Goal: Task Accomplishment & Management: Complete application form

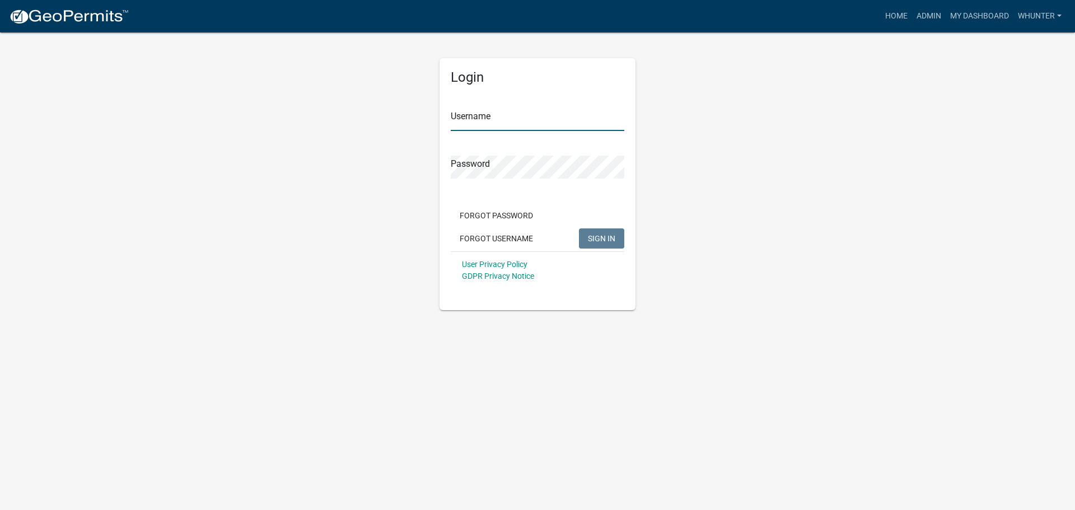
type input "whunter"
click at [592, 242] on span "SIGN IN" at bounding box center [601, 237] width 27 height 9
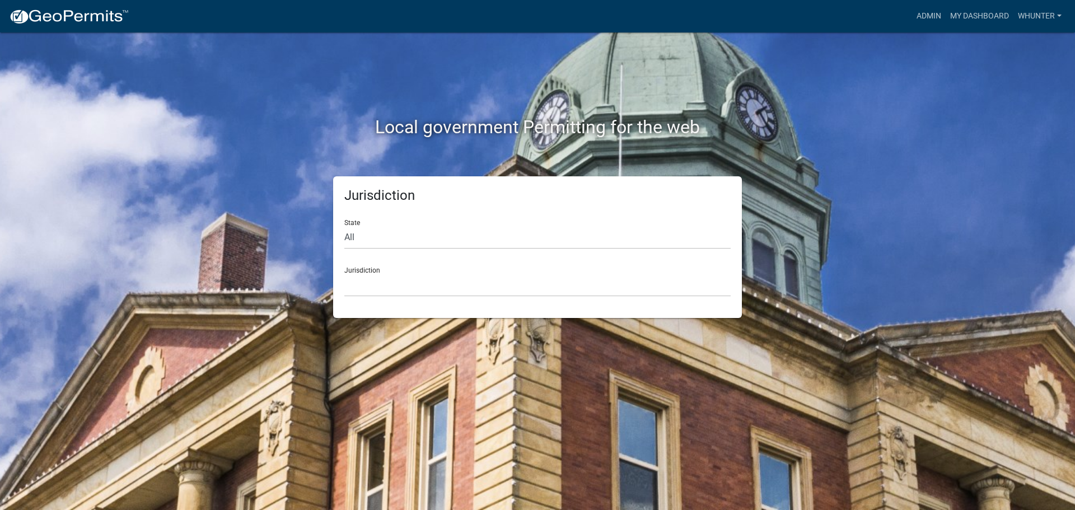
click at [421, 219] on div "State All [US_STATE] [US_STATE] [US_STATE] [US_STATE] [US_STATE] [US_STATE] [US…" at bounding box center [537, 229] width 386 height 39
drag, startPoint x: 426, startPoint y: 235, endPoint x: 426, endPoint y: 244, distance: 9.0
click at [426, 235] on select "All [US_STATE] [US_STATE] [US_STATE] [US_STATE] [US_STATE] [US_STATE] [US_STATE…" at bounding box center [537, 237] width 386 height 23
select select "[US_STATE]"
click at [344, 226] on select "All [US_STATE] [US_STATE] [US_STATE] [US_STATE] [US_STATE] [US_STATE] [US_STATE…" at bounding box center [537, 237] width 386 height 23
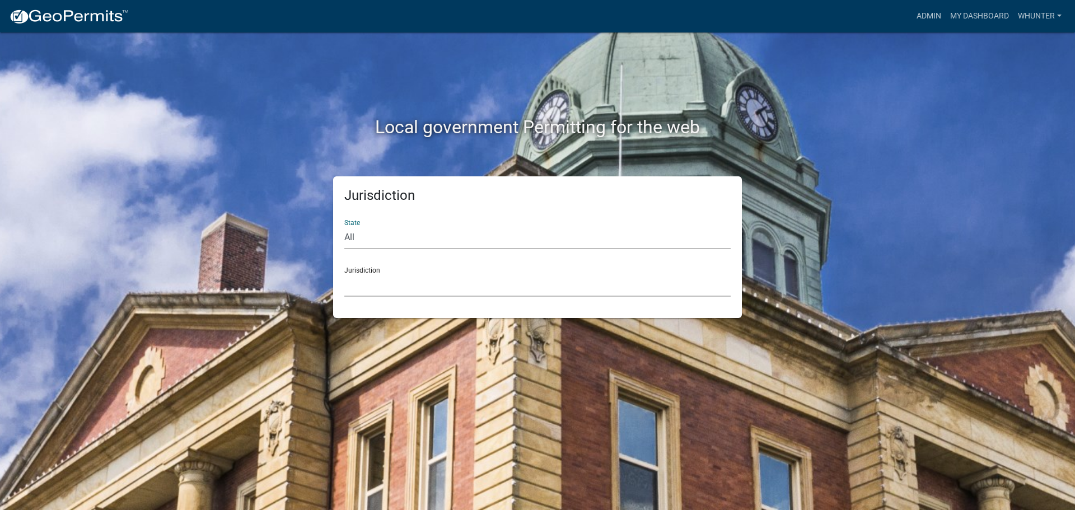
click at [420, 293] on select "[GEOGRAPHIC_DATA], [US_STATE][PERSON_NAME][GEOGRAPHIC_DATA], [US_STATE][PERSON_…" at bounding box center [537, 285] width 386 height 23
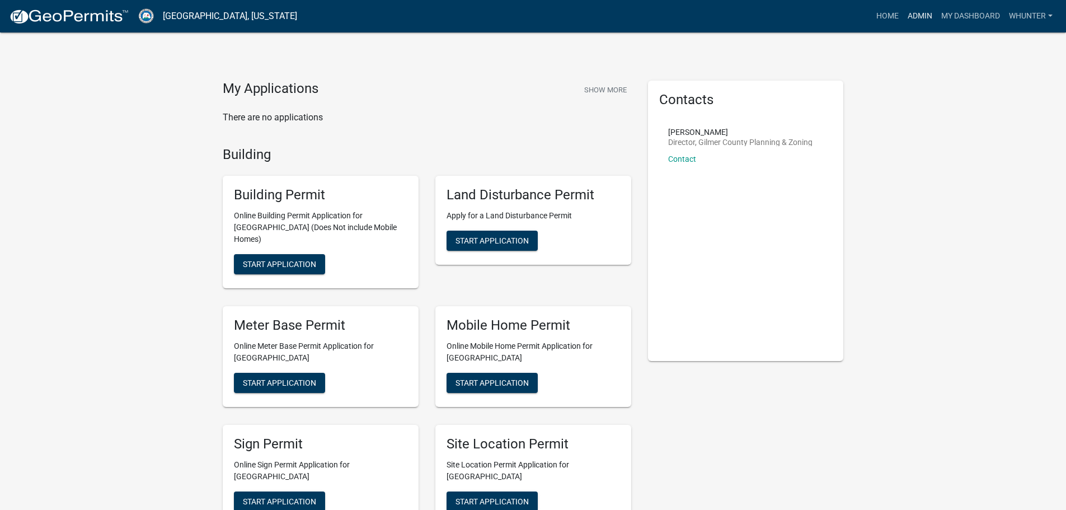
click at [907, 9] on link "Admin" at bounding box center [921, 16] width 34 height 21
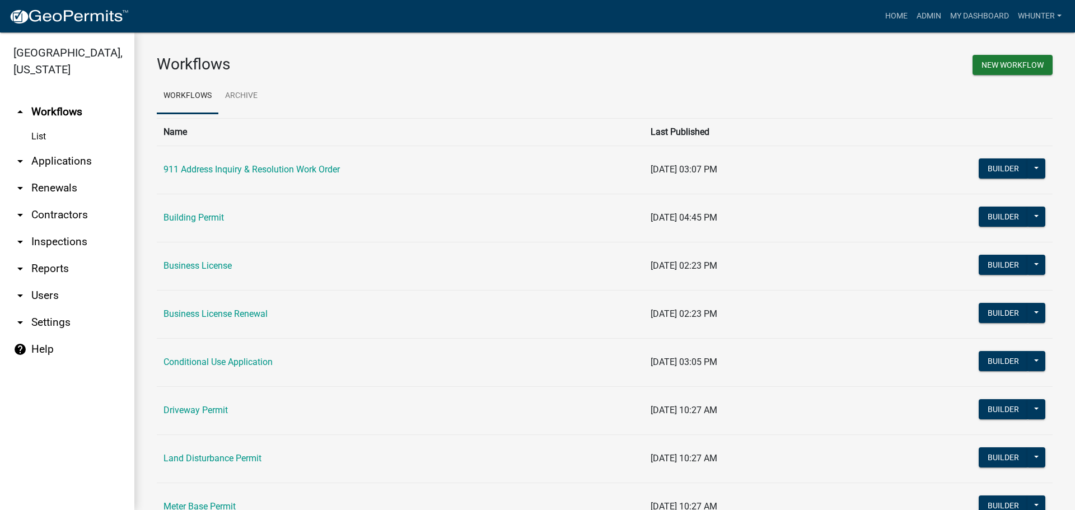
click at [81, 162] on link "arrow_drop_down Applications" at bounding box center [67, 161] width 134 height 27
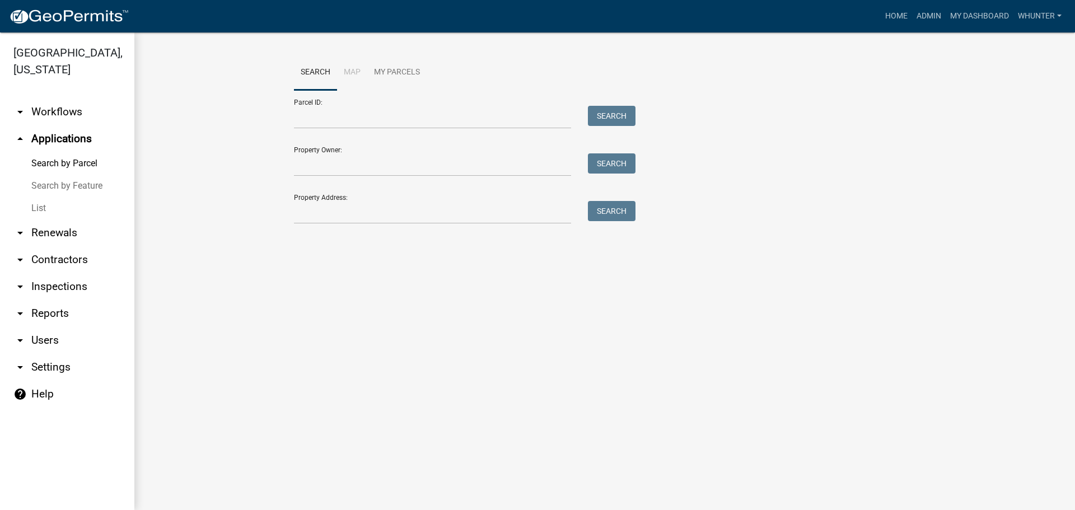
click at [68, 206] on link "List" at bounding box center [67, 208] width 134 height 22
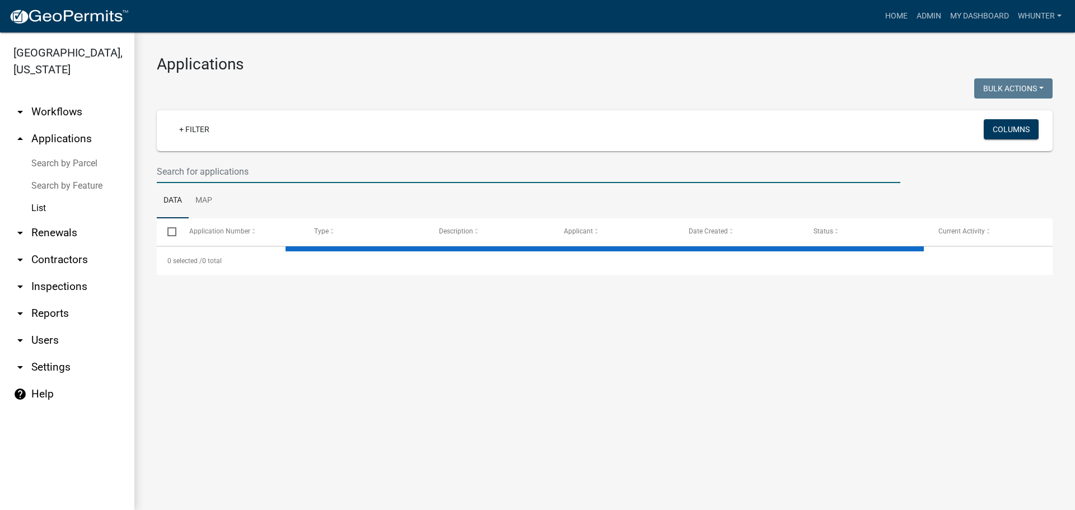
drag, startPoint x: 305, startPoint y: 171, endPoint x: 315, endPoint y: 173, distance: 10.8
click at [305, 171] on input "text" at bounding box center [528, 171] width 743 height 23
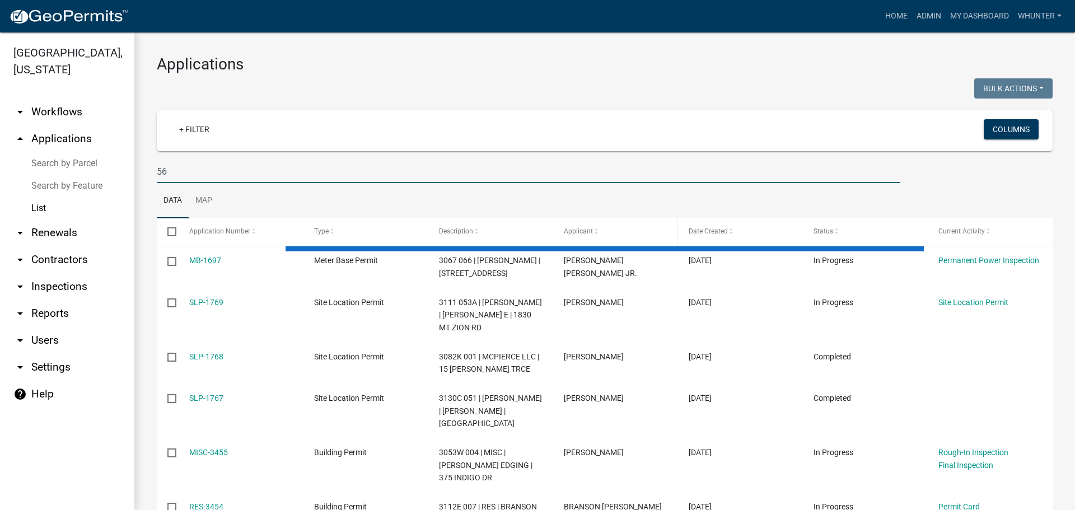
type input "5"
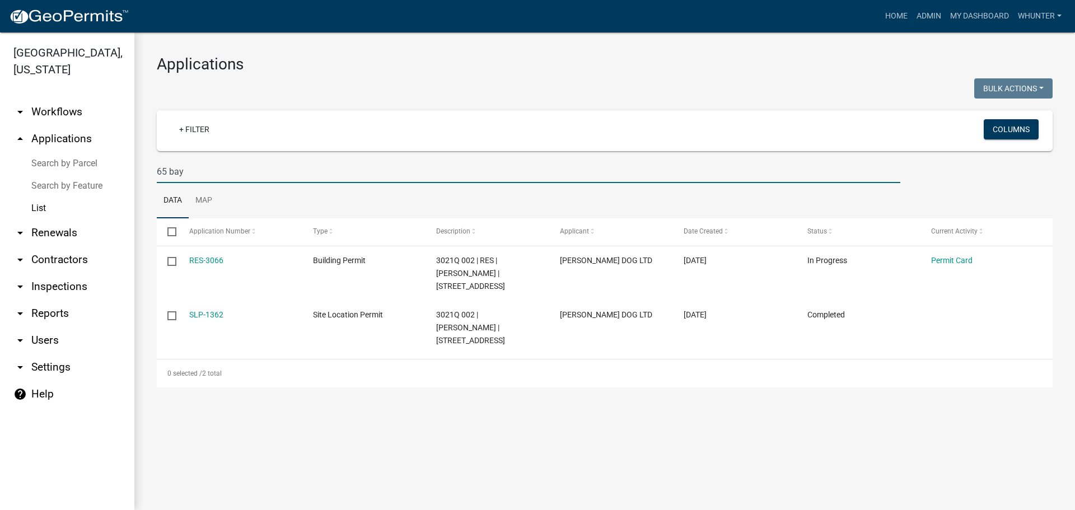
drag, startPoint x: 237, startPoint y: 175, endPoint x: 43, endPoint y: 164, distance: 194.5
click at [54, 161] on div "[GEOGRAPHIC_DATA], [US_STATE] arrow_drop_down Workflows List arrow_drop_up Appl…" at bounding box center [537, 271] width 1075 height 478
type input "2881"
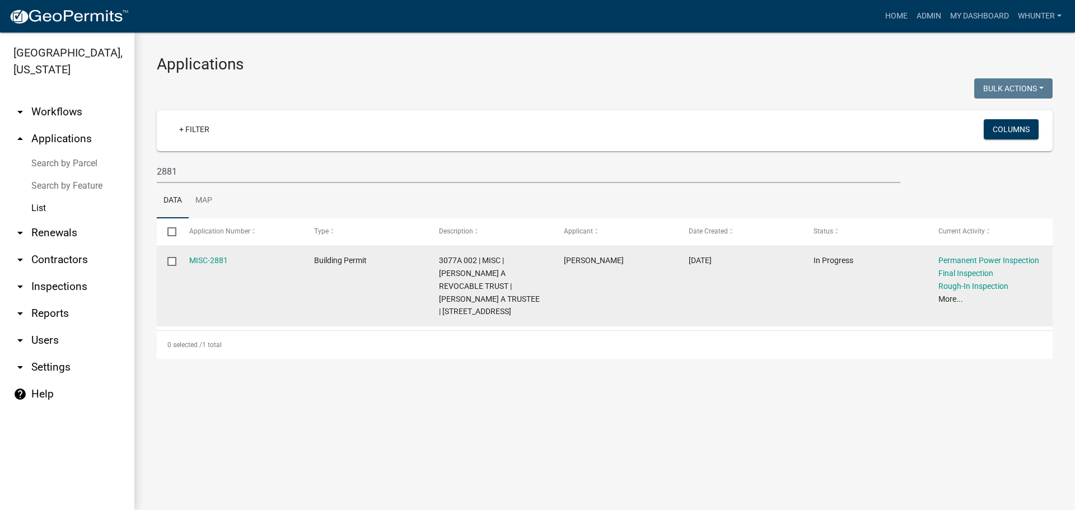
click at [188, 261] on datatable-body-cell "MISC-2881" at bounding box center [240, 286] width 125 height 80
click at [214, 260] on link "MISC-2881" at bounding box center [208, 260] width 39 height 9
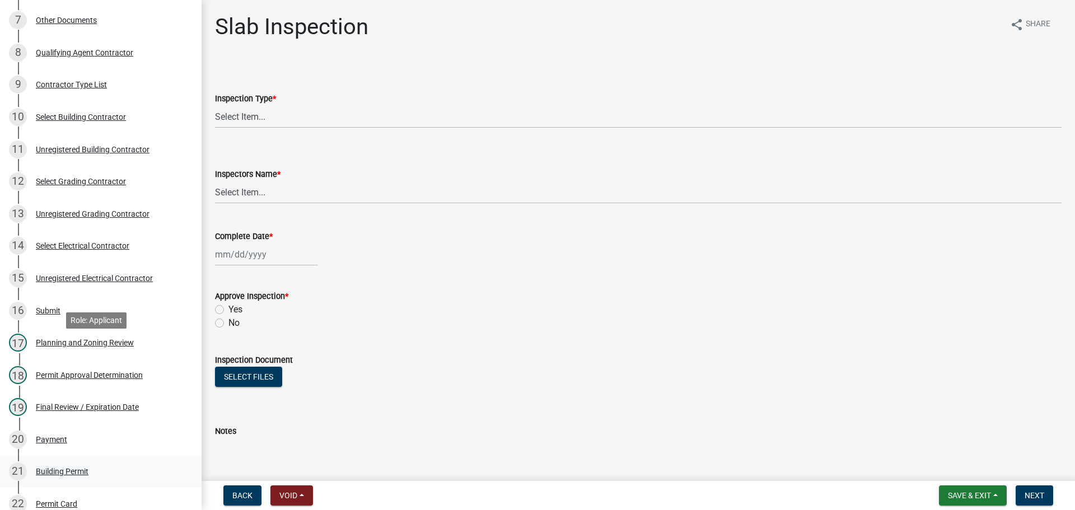
scroll to position [504, 0]
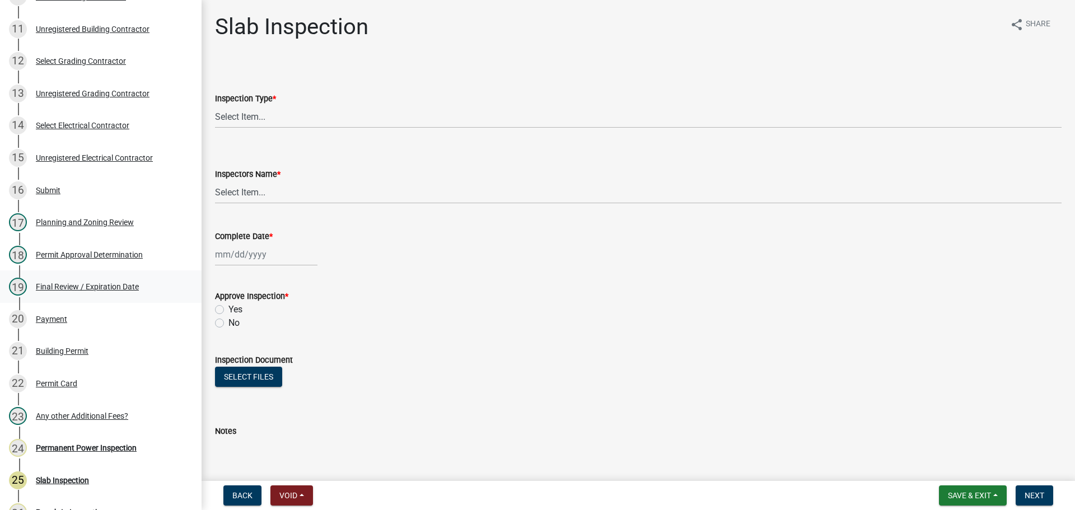
click at [90, 278] on div "19 Final Review / Expiration Date" at bounding box center [96, 287] width 175 height 18
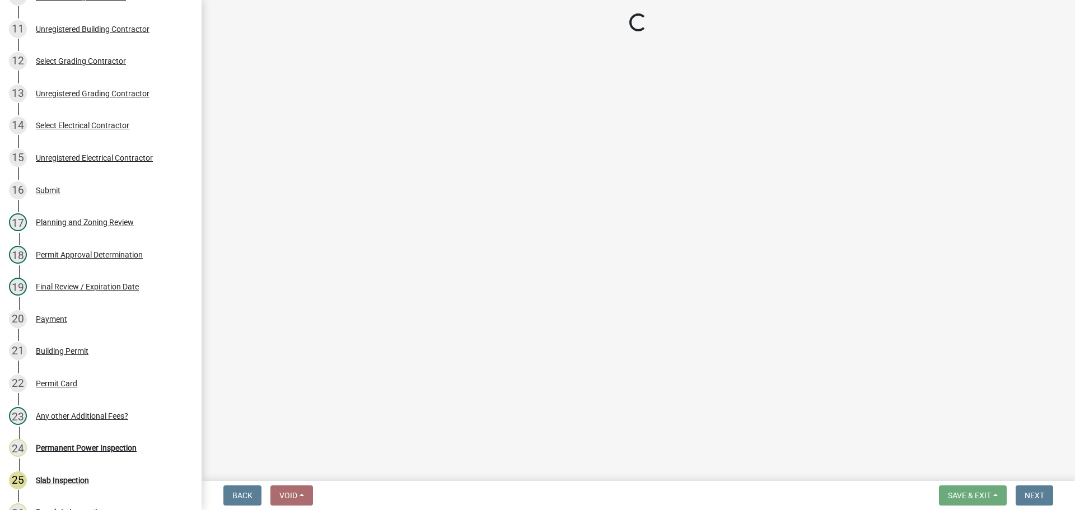
select select "5ce200eb-feb1-496b-8127-7891293955f5"
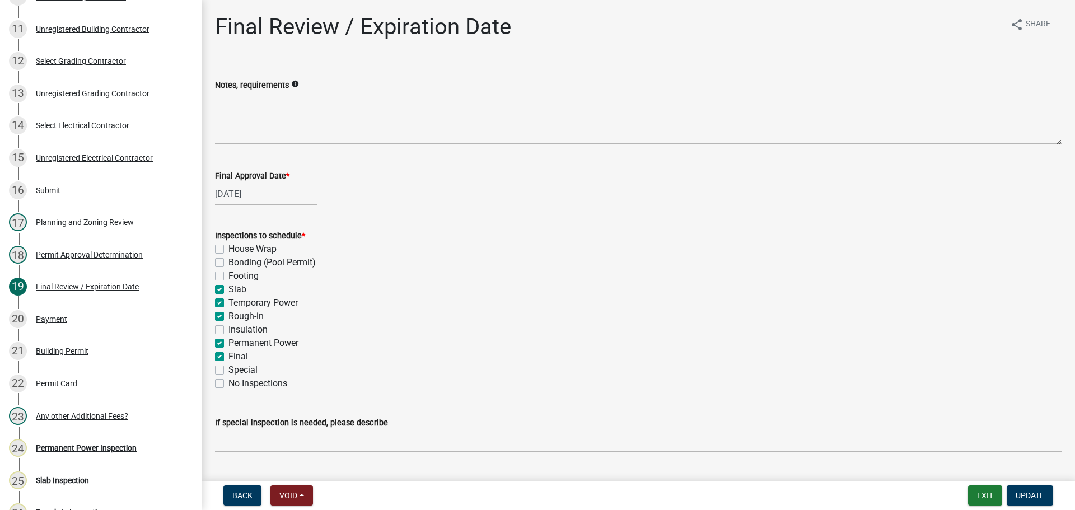
click at [237, 287] on label "Slab" at bounding box center [237, 289] width 18 height 13
click at [236, 287] on input "Slab" at bounding box center [231, 286] width 7 height 7
checkbox input "false"
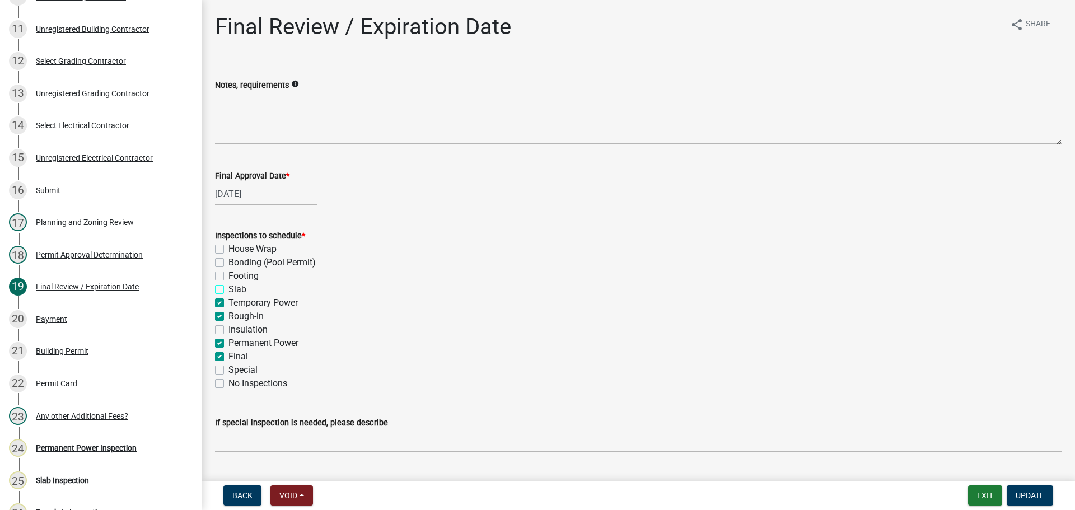
checkbox input "false"
checkbox input "true"
checkbox input "false"
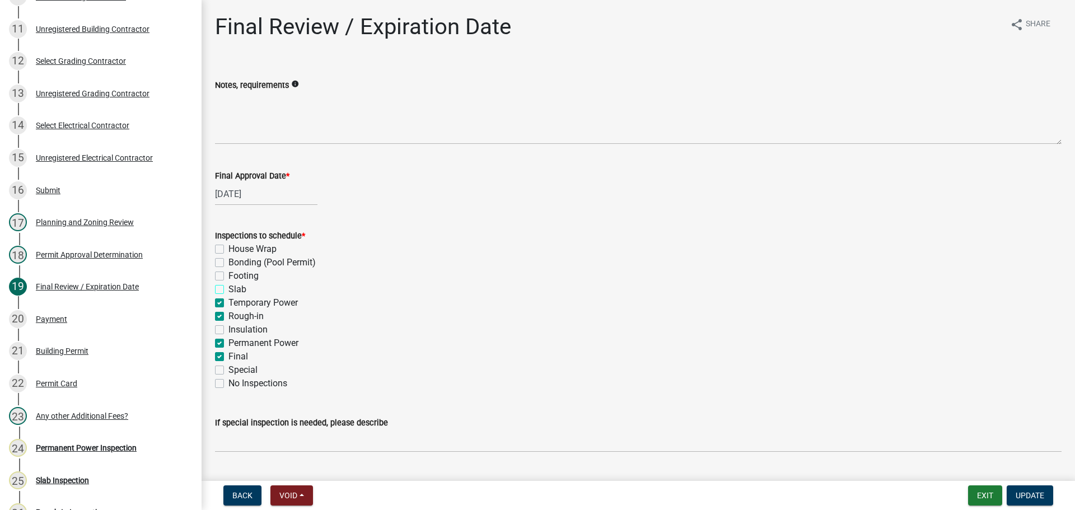
checkbox input "true"
checkbox input "false"
click at [237, 300] on label "Temporary Power" at bounding box center [262, 302] width 69 height 13
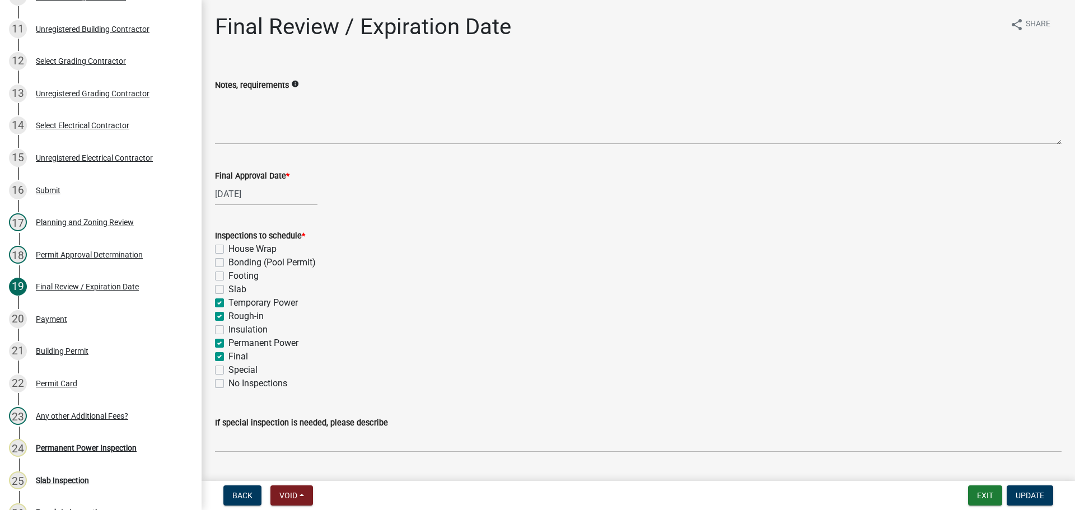
click at [236, 300] on input "Temporary Power" at bounding box center [231, 299] width 7 height 7
checkbox input "false"
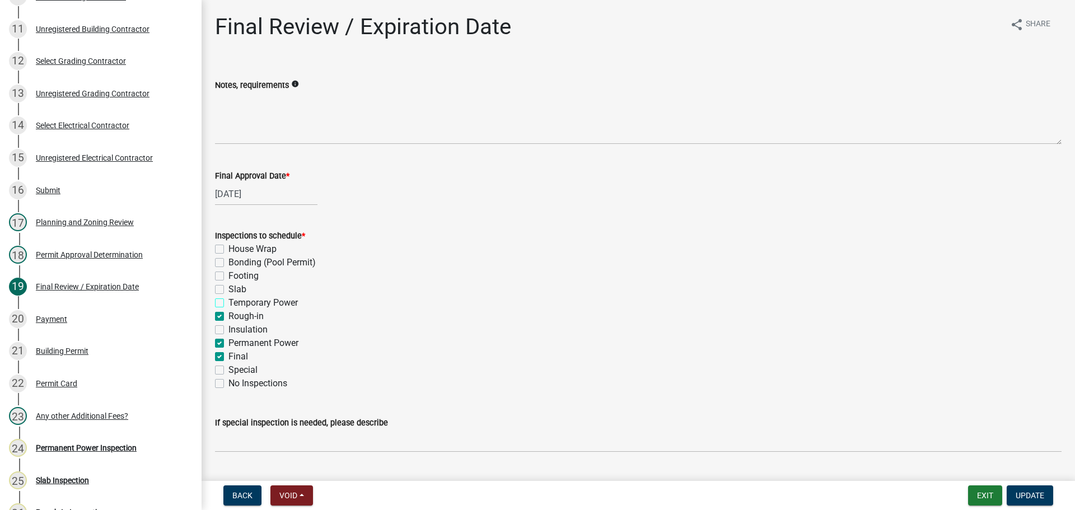
checkbox input "false"
checkbox input "true"
checkbox input "false"
checkbox input "true"
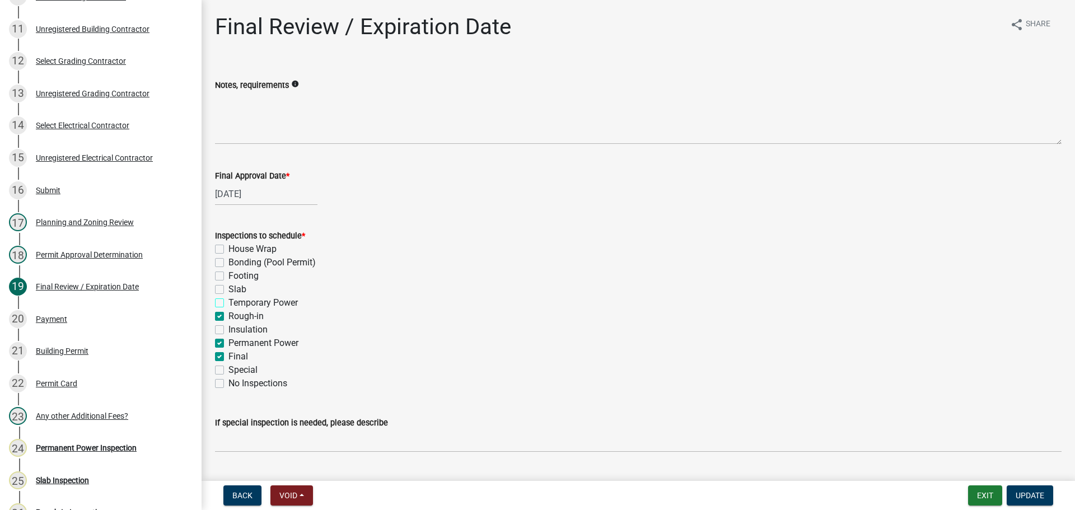
checkbox input "true"
checkbox input "false"
click at [240, 316] on label "Rough-in" at bounding box center [245, 316] width 35 height 13
click at [236, 316] on input "Rough-in" at bounding box center [231, 313] width 7 height 7
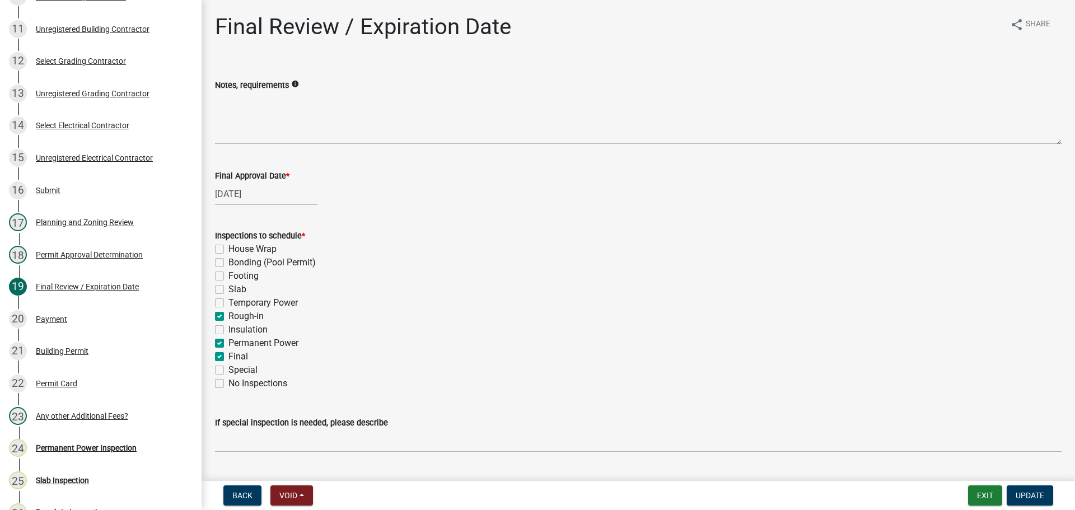
checkbox input "false"
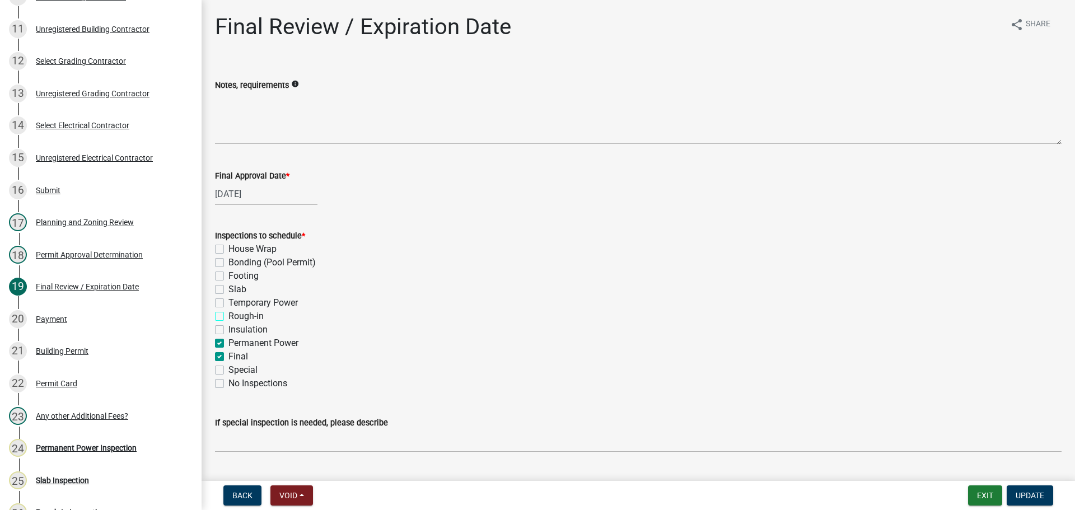
checkbox input "false"
checkbox input "true"
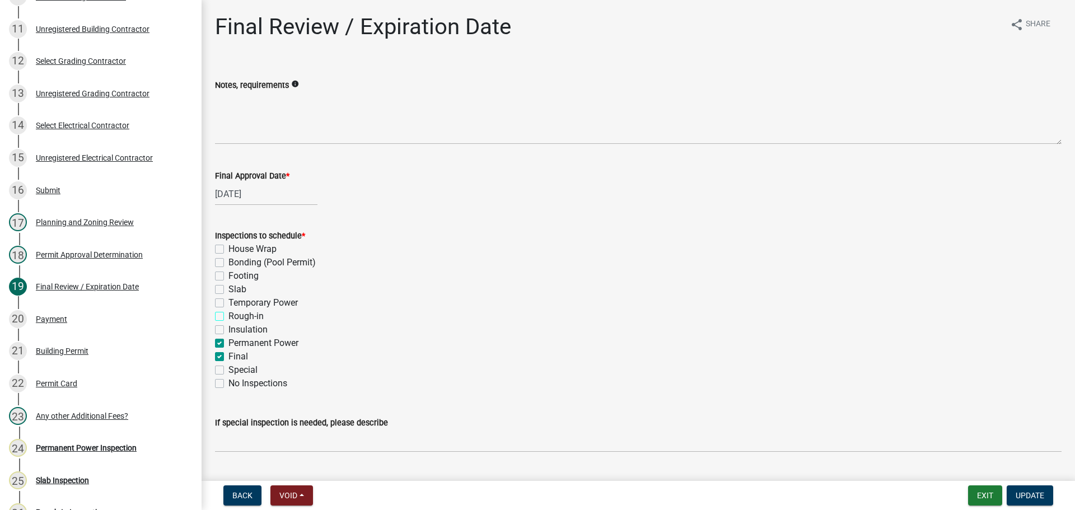
checkbox input "false"
click at [250, 346] on label "Permanent Power" at bounding box center [263, 342] width 70 height 13
click at [236, 344] on input "Permanent Power" at bounding box center [231, 339] width 7 height 7
checkbox input "false"
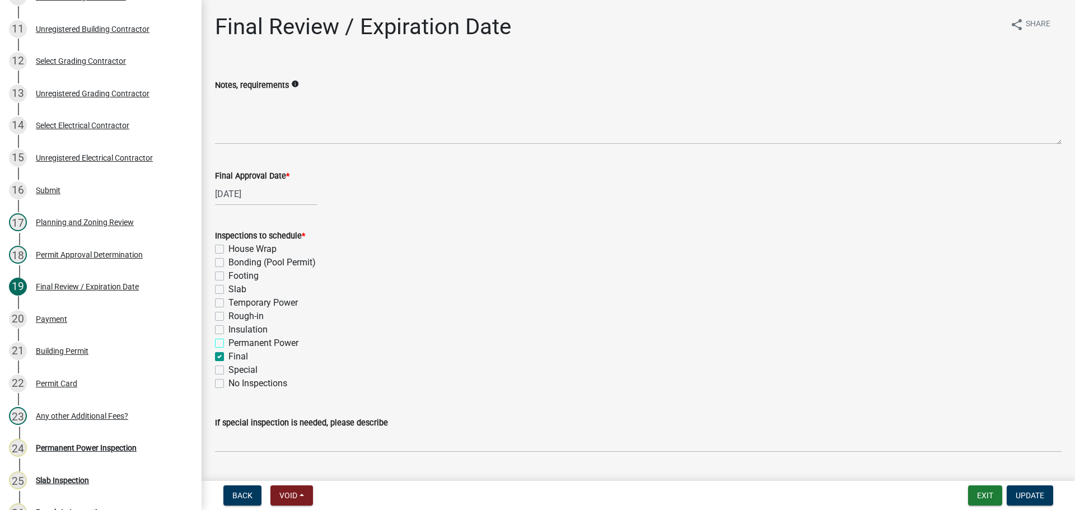
checkbox input "false"
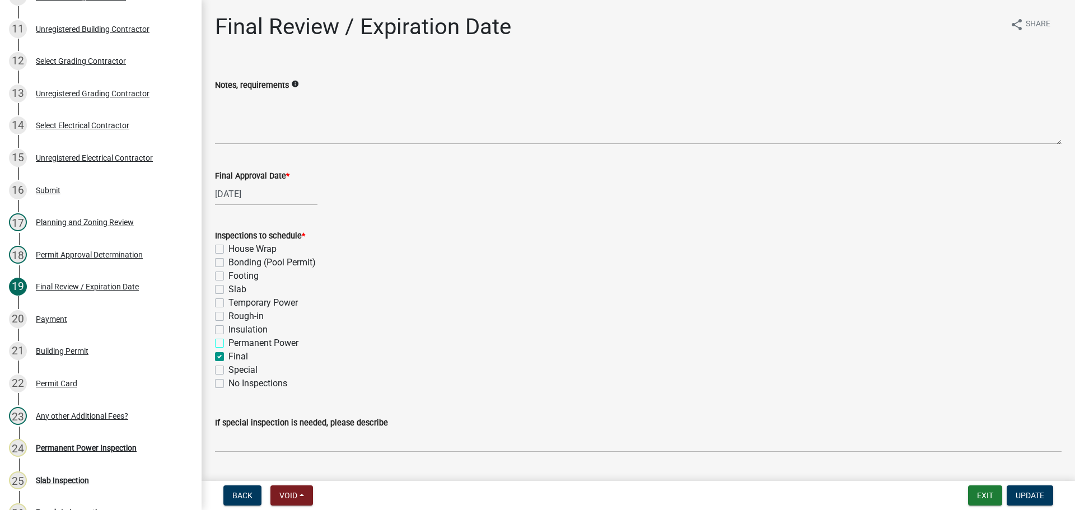
checkbox input "false"
checkbox input "true"
checkbox input "false"
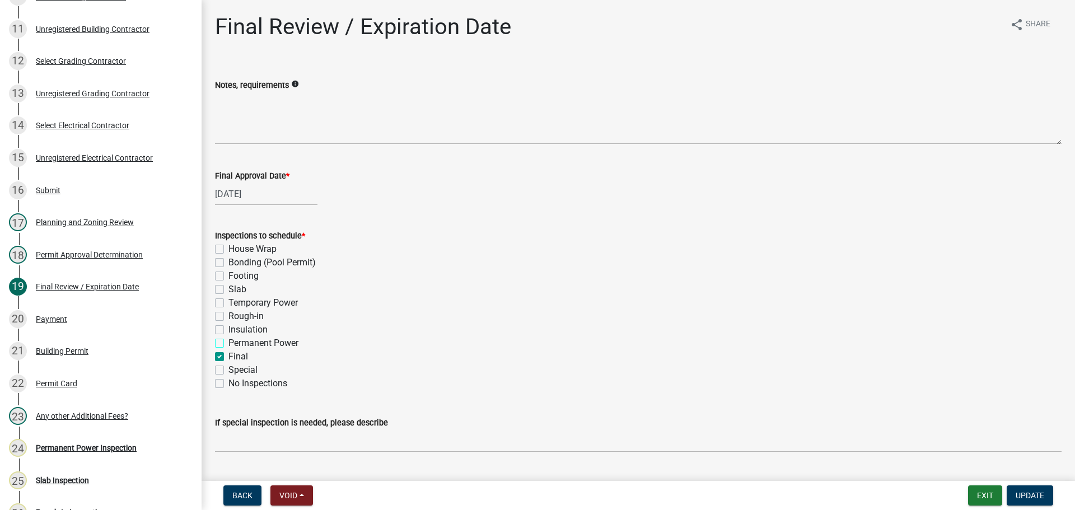
checkbox input "false"
click at [1031, 497] on span "Update" at bounding box center [1030, 495] width 29 height 9
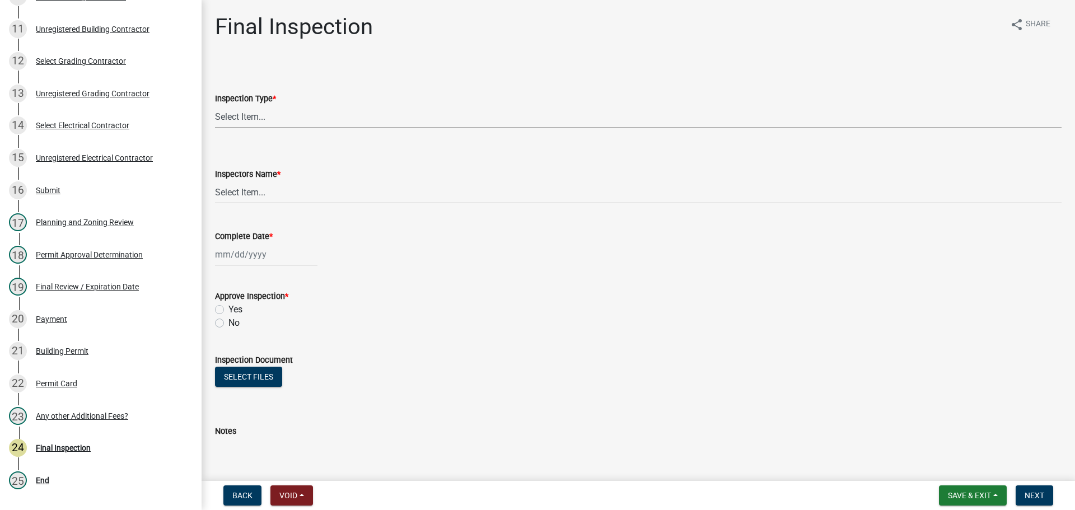
click at [302, 119] on select "Select Item... Final" at bounding box center [638, 116] width 846 height 23
click at [215, 105] on select "Select Item... Final" at bounding box center [638, 116] width 846 height 23
select select "895eead6-d784-4fdc-a4a3-66a9075c153d"
click at [311, 187] on select "Select Item... [PERSON_NAME] ([PERSON_NAME]) [PERSON_NAME] ([PERSON_NAME]) Engi…" at bounding box center [638, 192] width 846 height 23
select select "7c10ce63-ccfd-4257-ac60-a1c0b24e7b7a"
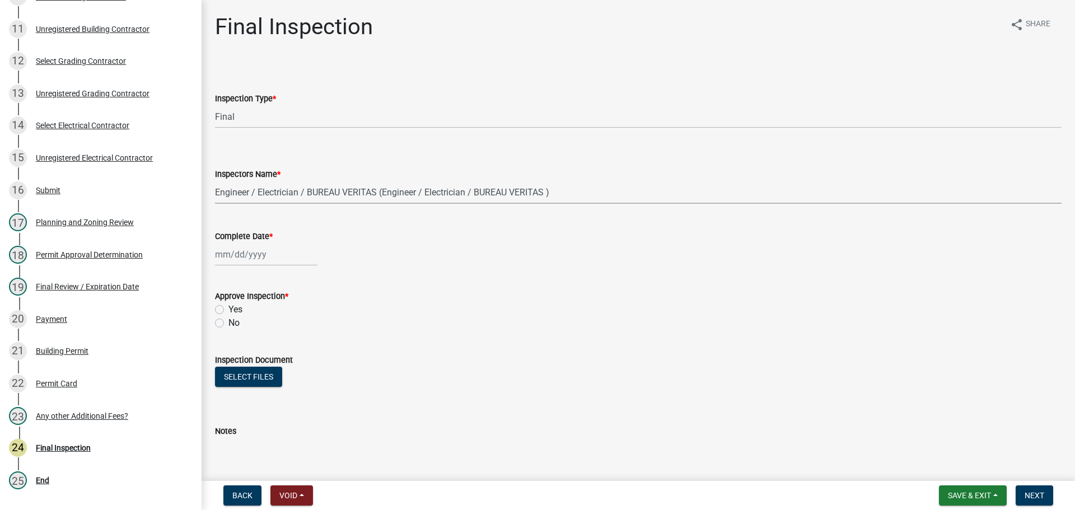
click at [215, 181] on select "Select Item... [PERSON_NAME] ([PERSON_NAME]) [PERSON_NAME] ([PERSON_NAME]) Engi…" at bounding box center [638, 192] width 846 height 23
click at [251, 254] on div at bounding box center [266, 254] width 102 height 23
select select "9"
select select "2025"
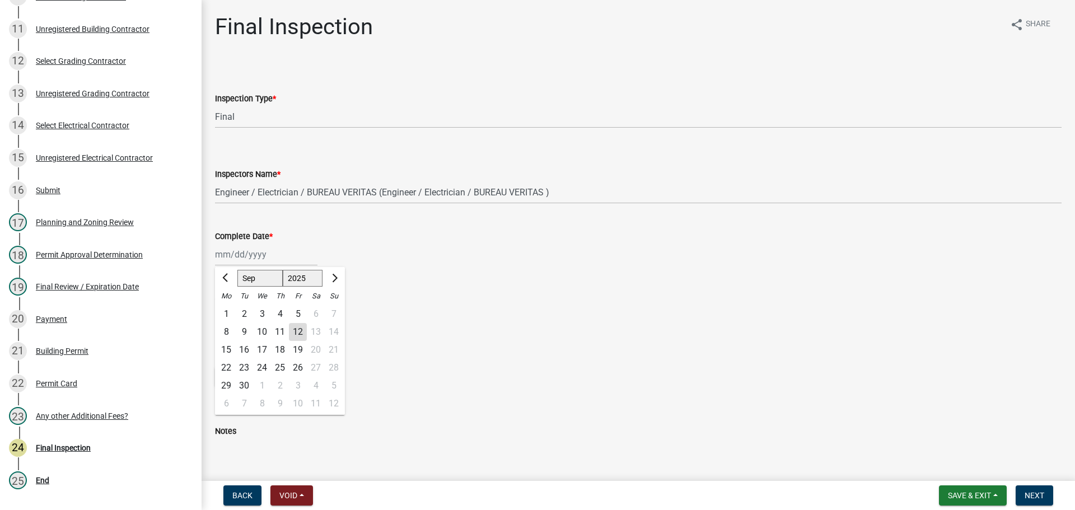
click at [289, 331] on div "12" at bounding box center [298, 332] width 18 height 18
type input "[DATE]"
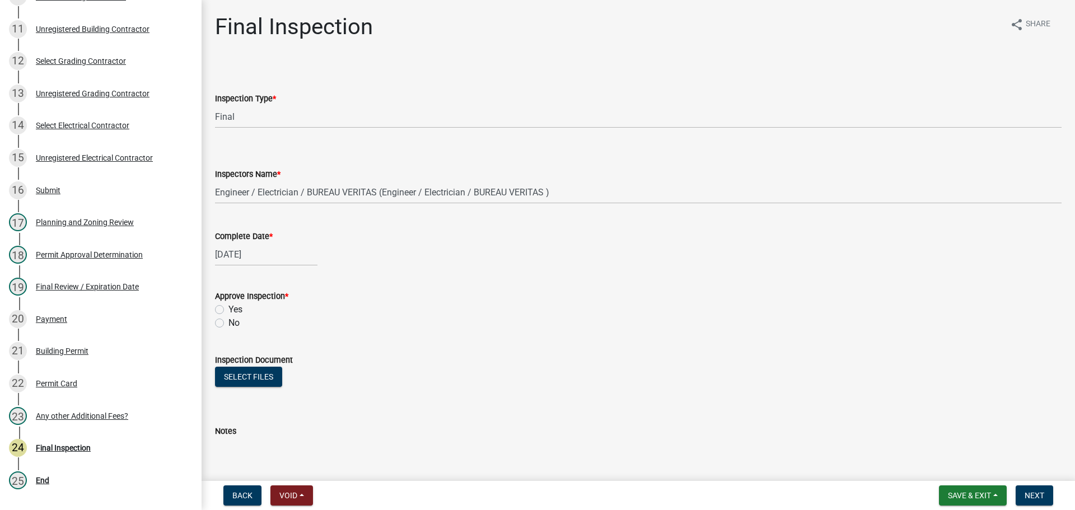
click at [231, 308] on label "Yes" at bounding box center [235, 309] width 14 height 13
click at [231, 308] on input "Yes" at bounding box center [231, 306] width 7 height 7
radio input "true"
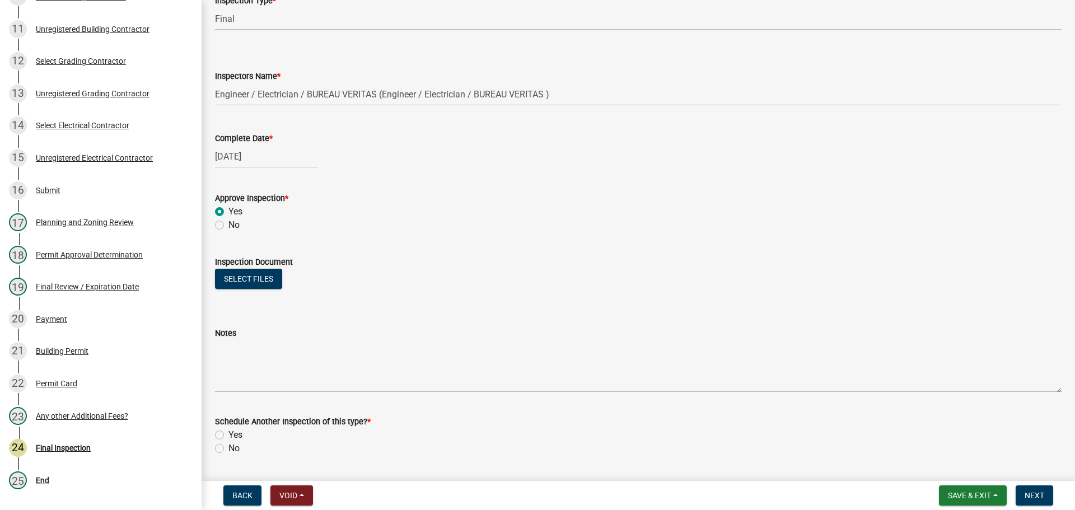
scroll to position [181, 0]
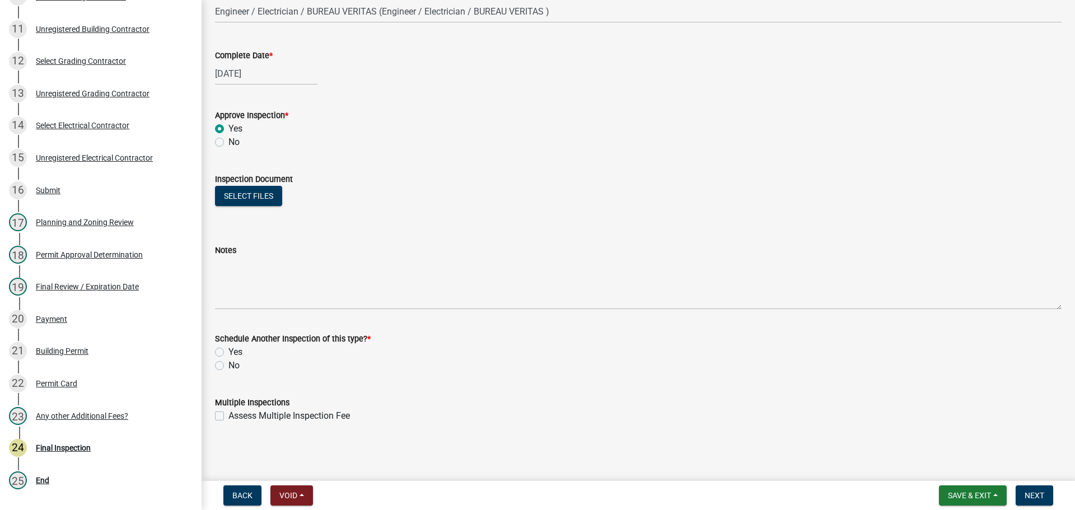
click at [231, 368] on label "No" at bounding box center [233, 365] width 11 height 13
click at [231, 366] on input "No" at bounding box center [231, 362] width 7 height 7
radio input "true"
click at [1024, 499] on span "Next" at bounding box center [1034, 495] width 20 height 9
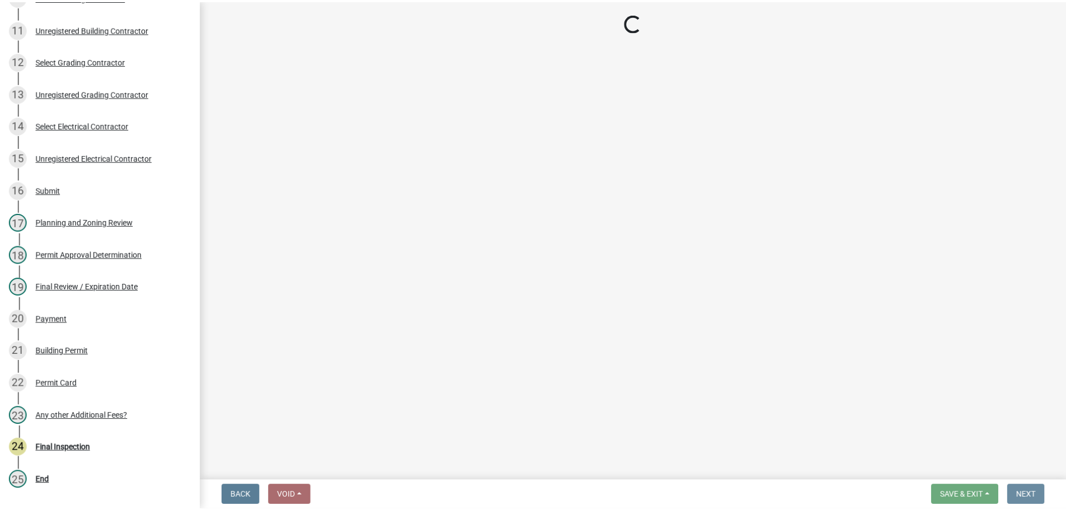
scroll to position [0, 0]
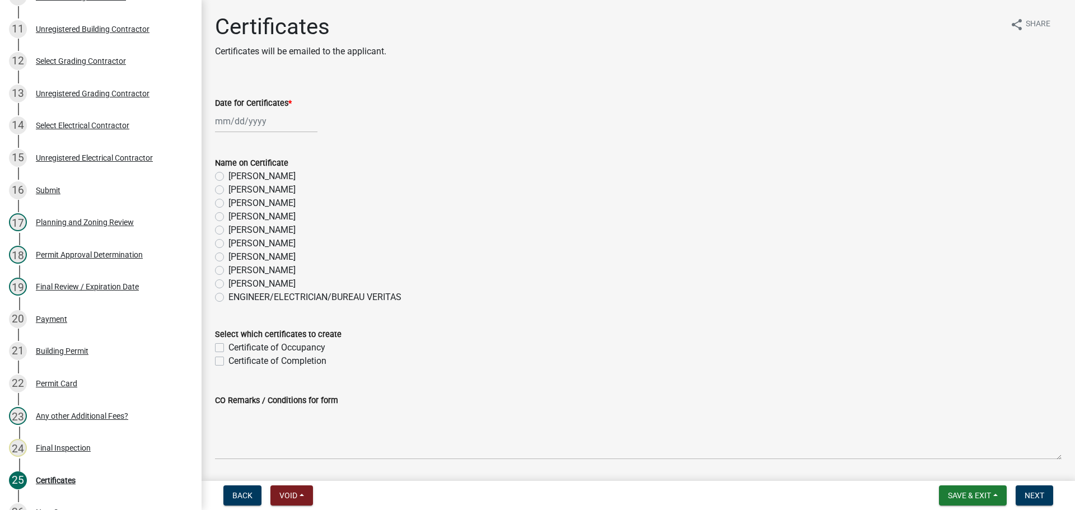
click at [256, 233] on label "[PERSON_NAME]" at bounding box center [261, 229] width 67 height 13
click at [236, 231] on input "[PERSON_NAME]" at bounding box center [231, 226] width 7 height 7
radio input "true"
drag, startPoint x: 171, startPoint y: 226, endPoint x: 213, endPoint y: 245, distance: 46.4
click at [181, 242] on ul "1 Introduction 2 Parcel search 3 Require User 4 Applicant/Property Info 5 Map/S…" at bounding box center [101, 109] width 202 height 847
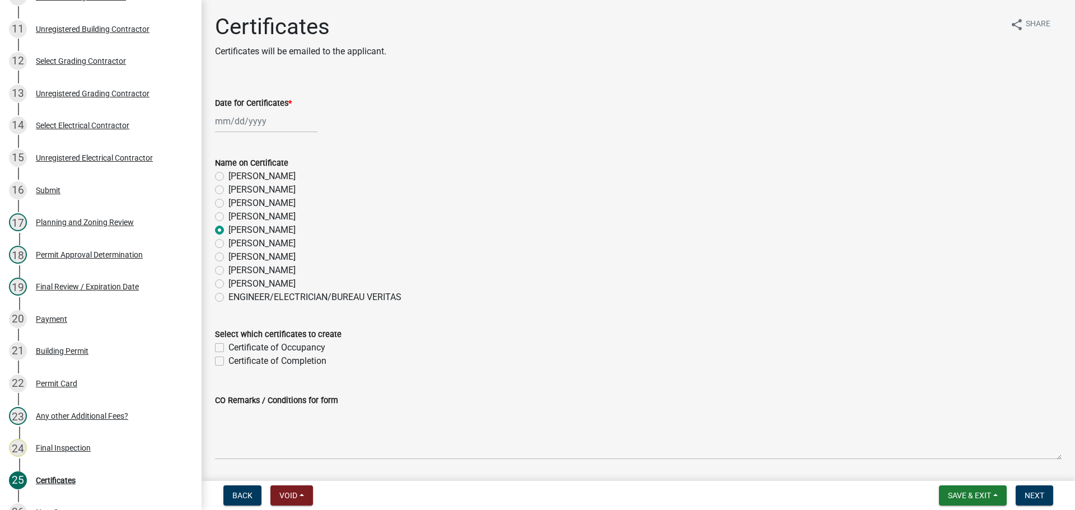
click at [266, 268] on label "[PERSON_NAME]" at bounding box center [261, 270] width 67 height 13
click at [236, 268] on input "[PERSON_NAME]" at bounding box center [231, 267] width 7 height 7
radio input "true"
select select "9"
select select "2025"
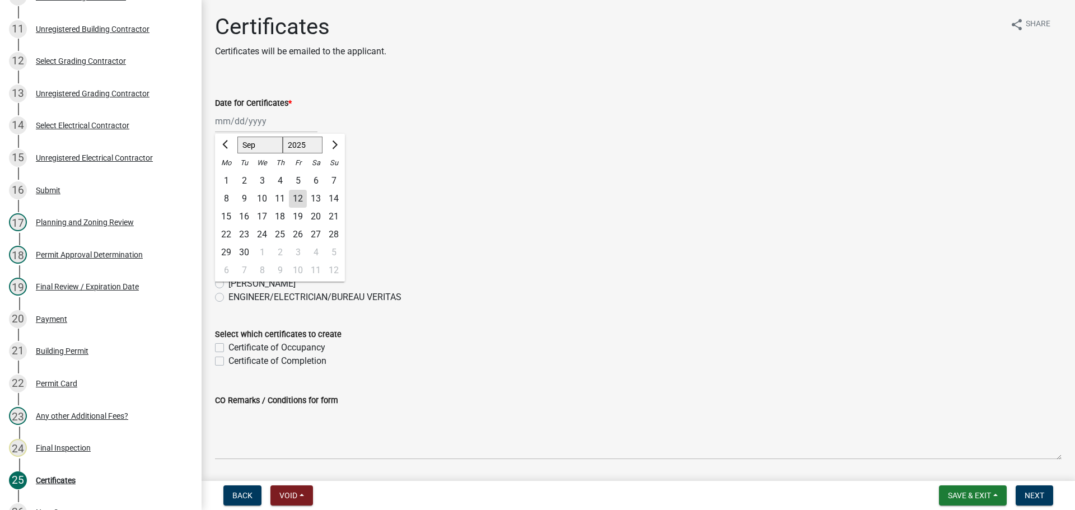
click at [245, 128] on div "Jan Feb Mar Apr May Jun Jul Aug Sep Oct Nov Dec 1525 1526 1527 1528 1529 1530 1…" at bounding box center [266, 121] width 102 height 23
click at [287, 202] on div "11" at bounding box center [280, 199] width 18 height 18
type input "[DATE]"
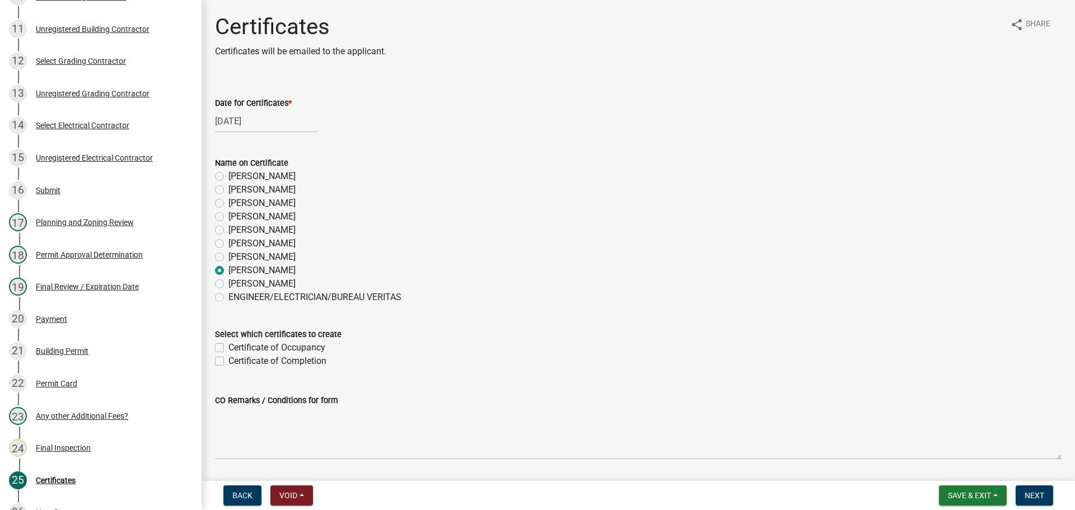
click at [313, 363] on label "Certificate of Completion" at bounding box center [277, 360] width 98 height 13
click at [236, 362] on input "Certificate of Completion" at bounding box center [231, 357] width 7 height 7
checkbox input "true"
checkbox input "false"
checkbox input "true"
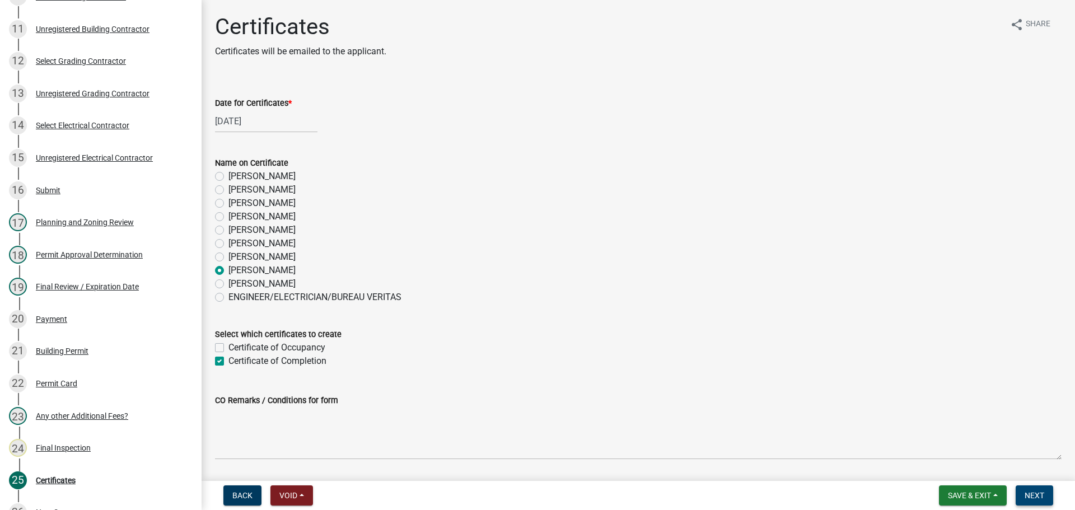
drag, startPoint x: 1028, startPoint y: 487, endPoint x: 1029, endPoint y: 493, distance: 6.3
click at [1028, 488] on button "Next" at bounding box center [1035, 495] width 38 height 20
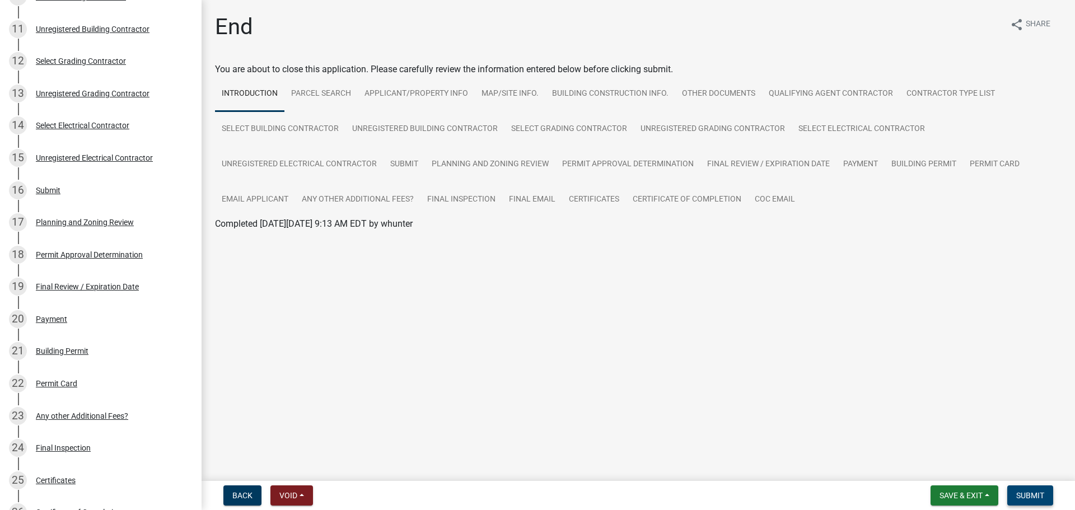
click at [1046, 493] on button "Submit" at bounding box center [1030, 495] width 46 height 20
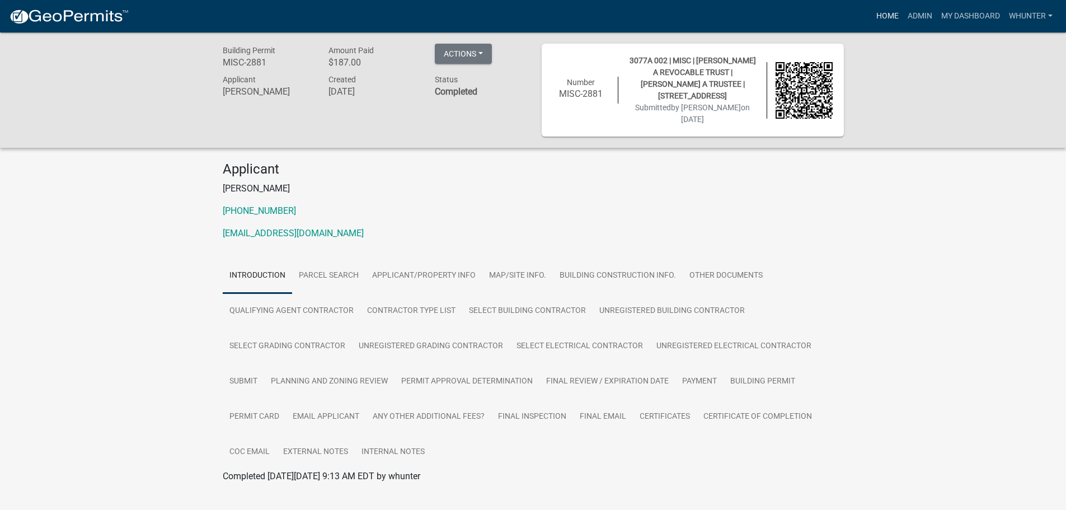
click at [889, 19] on link "Home" at bounding box center [887, 16] width 31 height 21
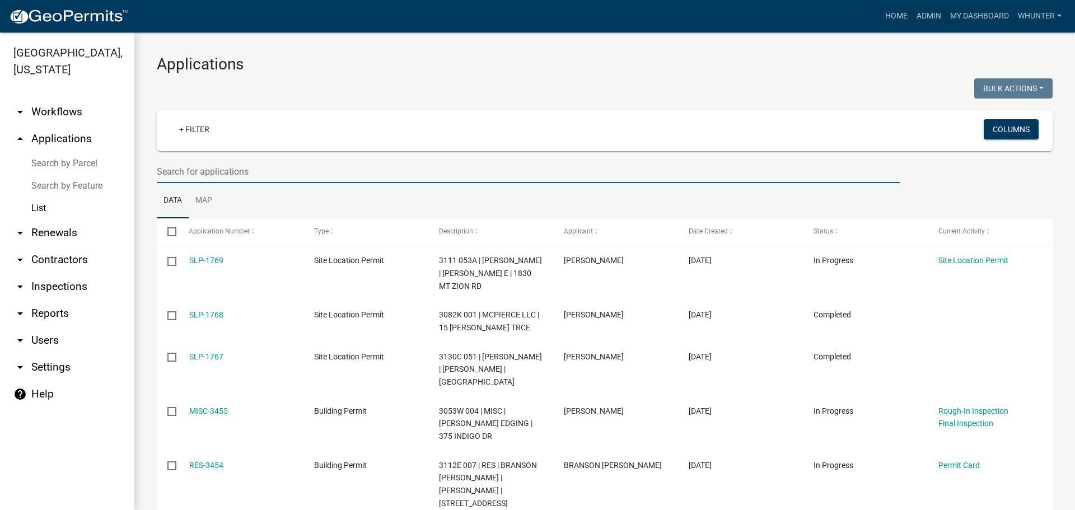
click at [307, 176] on input "text" at bounding box center [528, 171] width 743 height 23
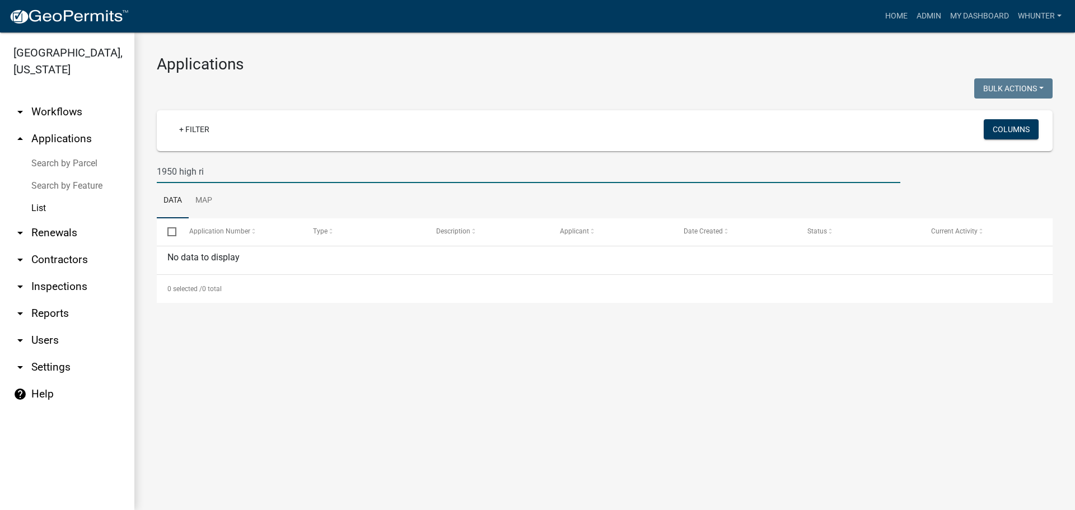
drag, startPoint x: 263, startPoint y: 175, endPoint x: 50, endPoint y: 152, distance: 214.0
click at [52, 152] on div "[GEOGRAPHIC_DATA], [US_STATE] arrow_drop_down Workflows List arrow_drop_up Appl…" at bounding box center [537, 271] width 1075 height 478
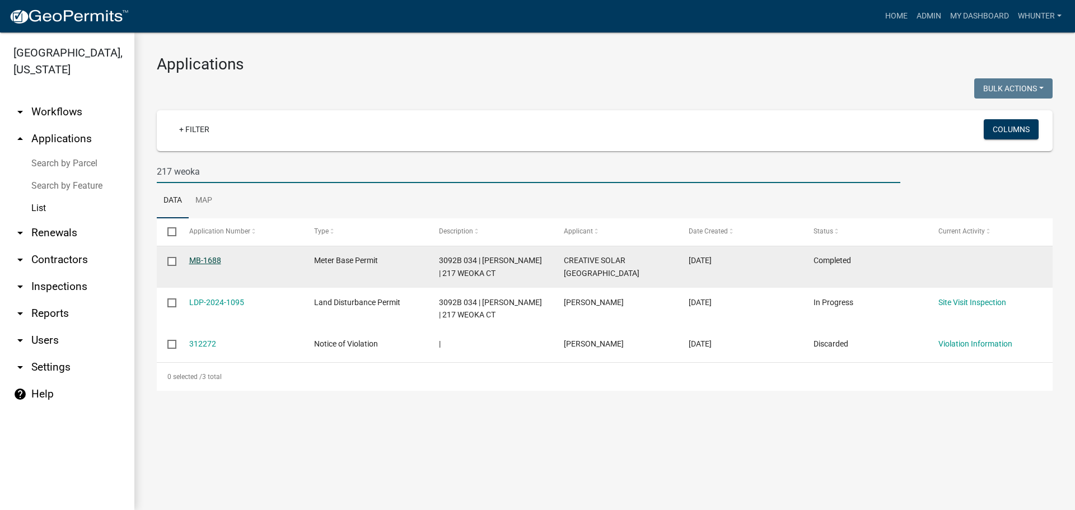
type input "217 weoka"
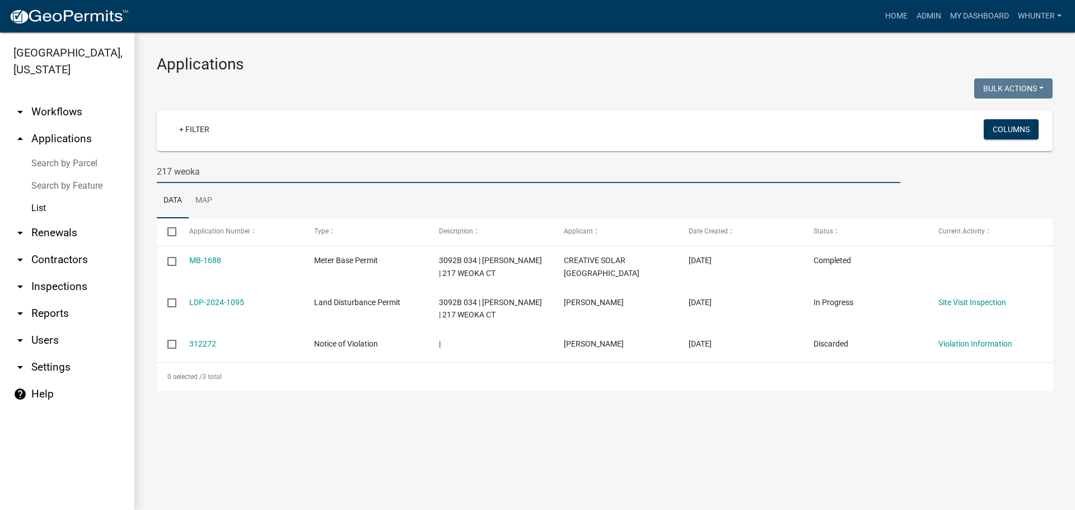
click at [202, 258] on link "MB-1688" at bounding box center [205, 260] width 32 height 9
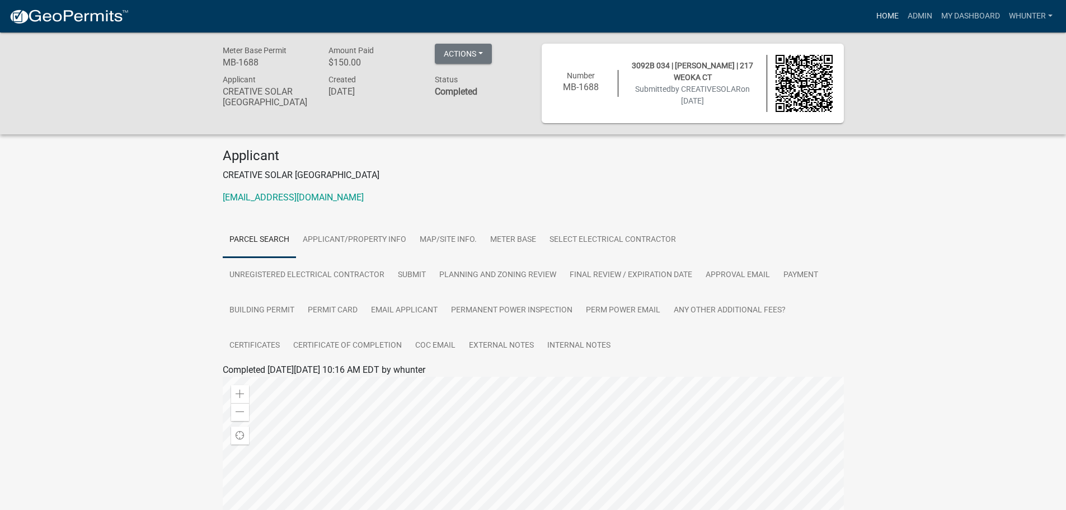
click at [890, 20] on link "Home" at bounding box center [887, 16] width 31 height 21
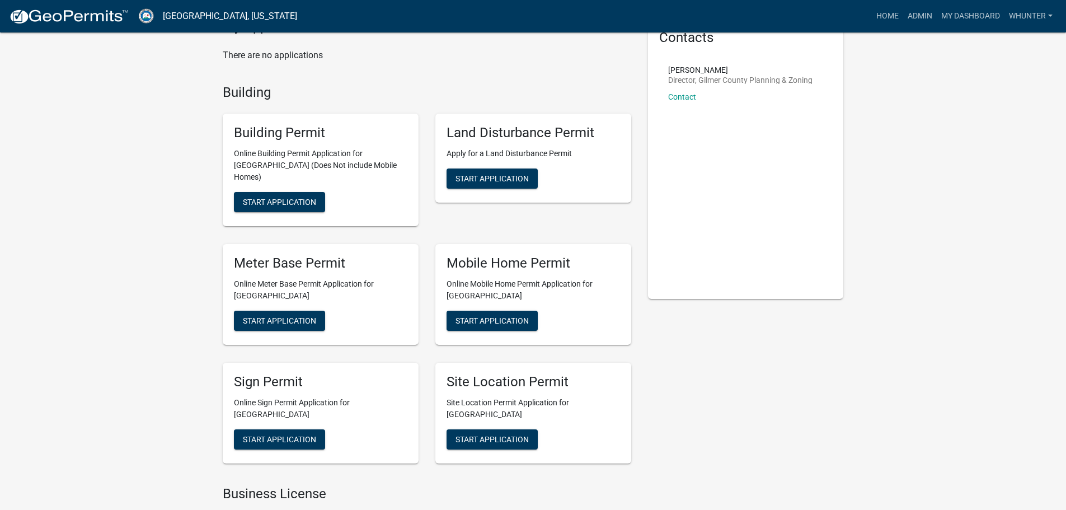
scroll to position [224, 0]
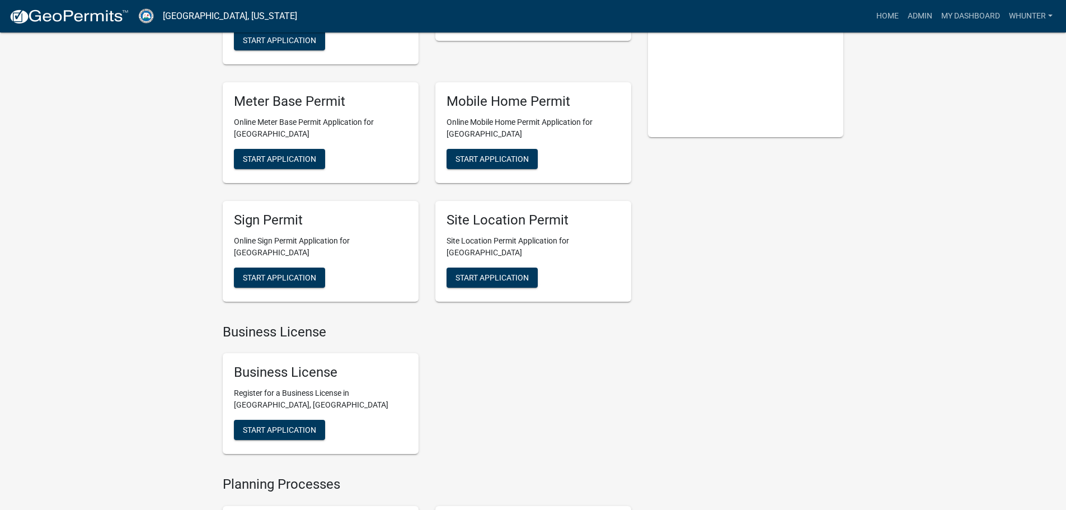
click at [921, 29] on nav "[GEOGRAPHIC_DATA], [US_STATE] more_horiz Home Admin My Dashboard whunter Admin …" at bounding box center [533, 16] width 1066 height 32
click at [924, 20] on link "Admin" at bounding box center [921, 16] width 34 height 21
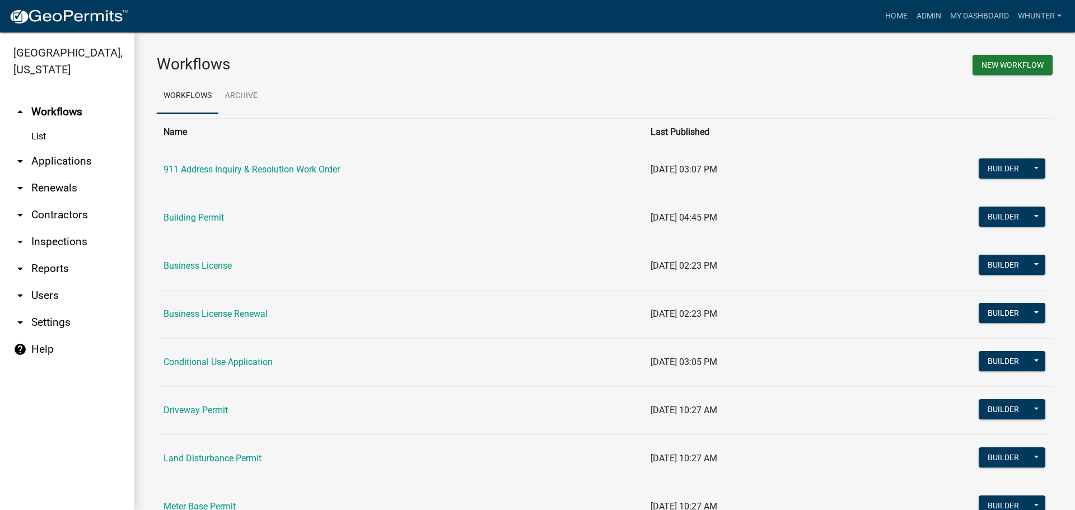
click at [75, 162] on link "arrow_drop_down Applications" at bounding box center [67, 161] width 134 height 27
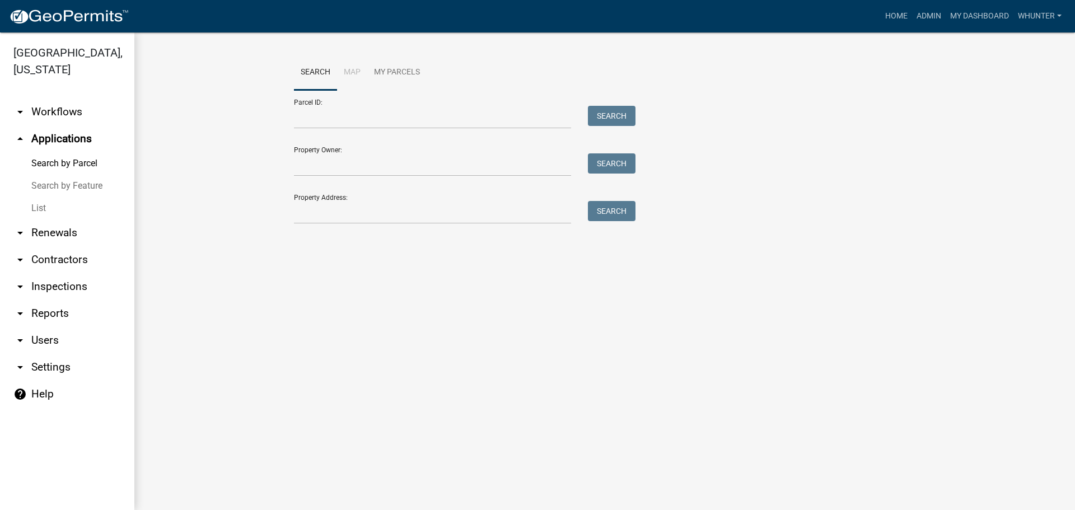
click at [71, 213] on link "List" at bounding box center [67, 208] width 134 height 22
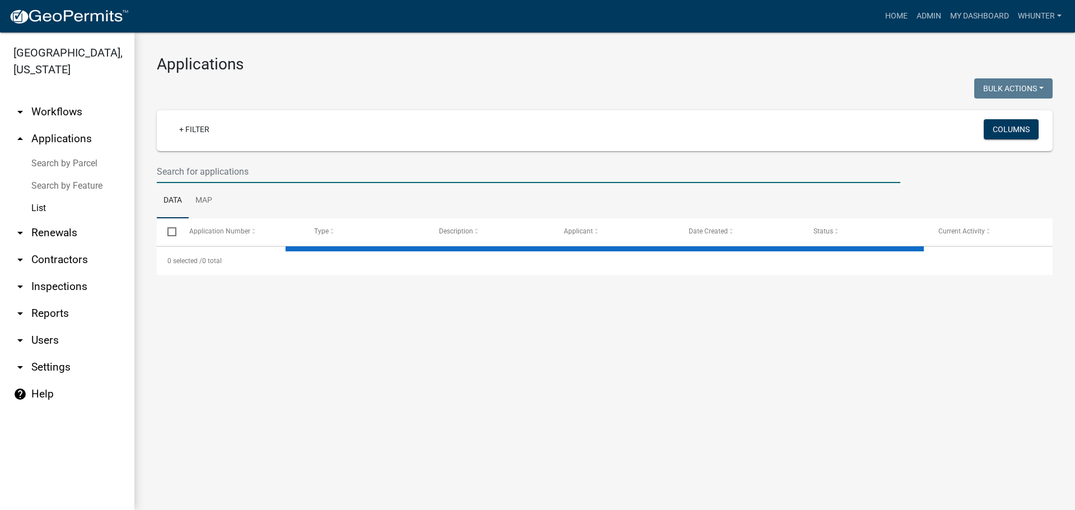
click at [221, 170] on input "text" at bounding box center [528, 171] width 743 height 23
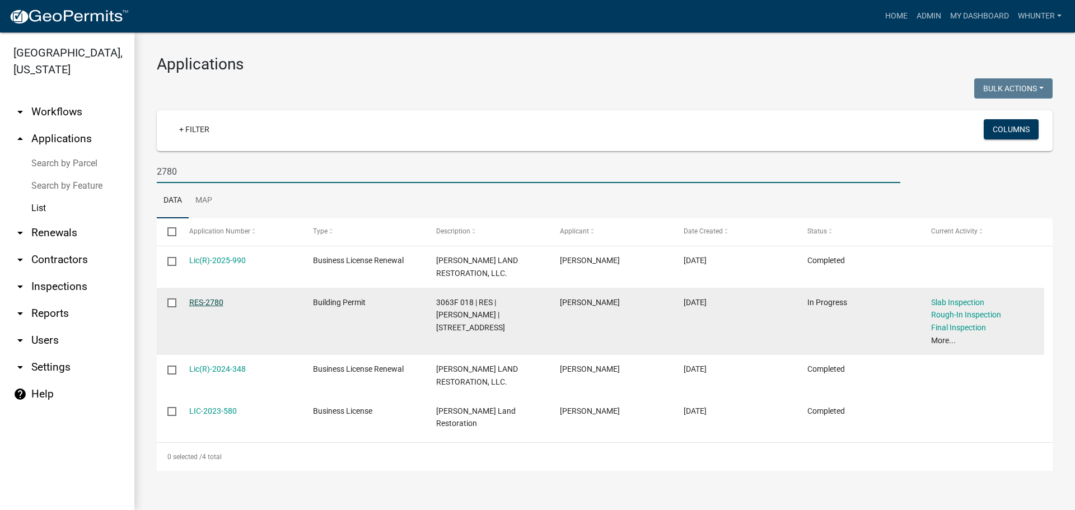
type input "2780"
click at [218, 299] on link "RES-2780" at bounding box center [206, 302] width 34 height 9
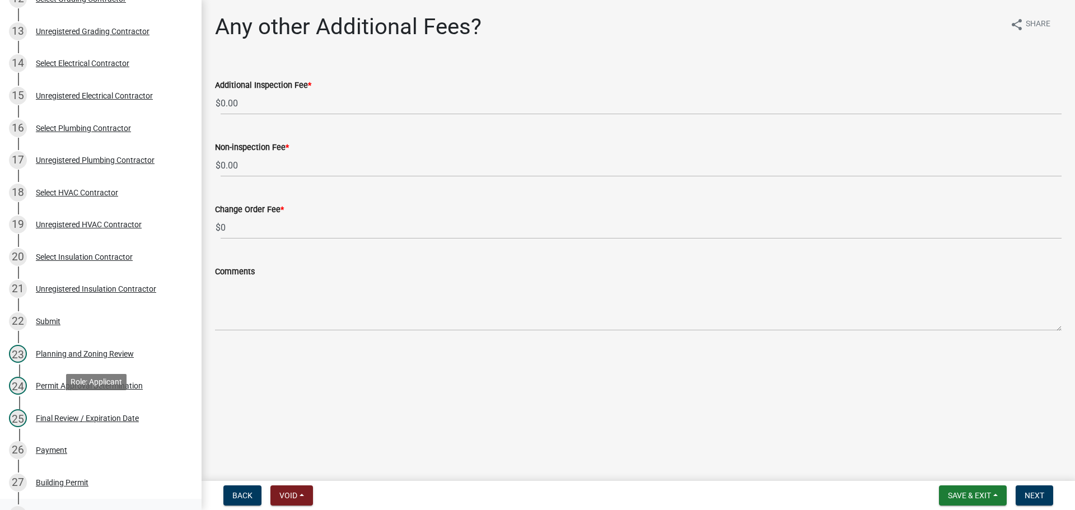
scroll to position [672, 0]
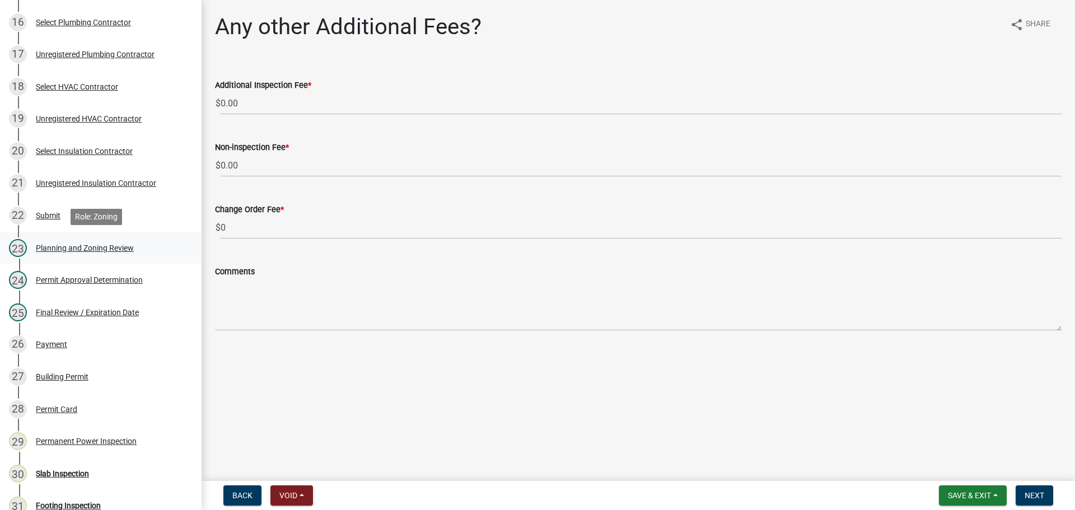
click at [77, 247] on div "Planning and Zoning Review" at bounding box center [85, 248] width 98 height 8
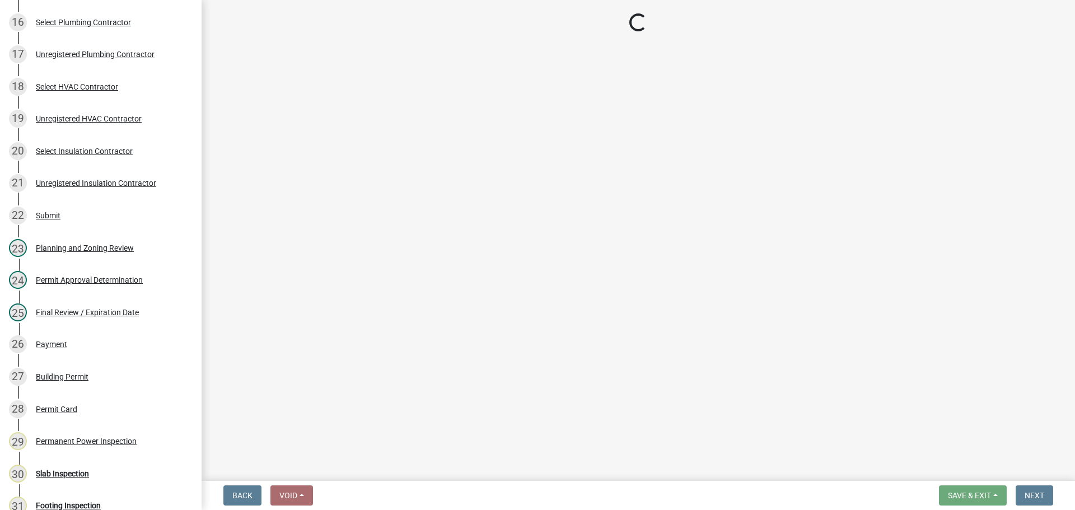
select select "b5c39336-92b9-49ce-a0a5-4e9e9babf743"
select select "f66b4cef-93c9-440c-84d8-a2c8d35cb7c1"
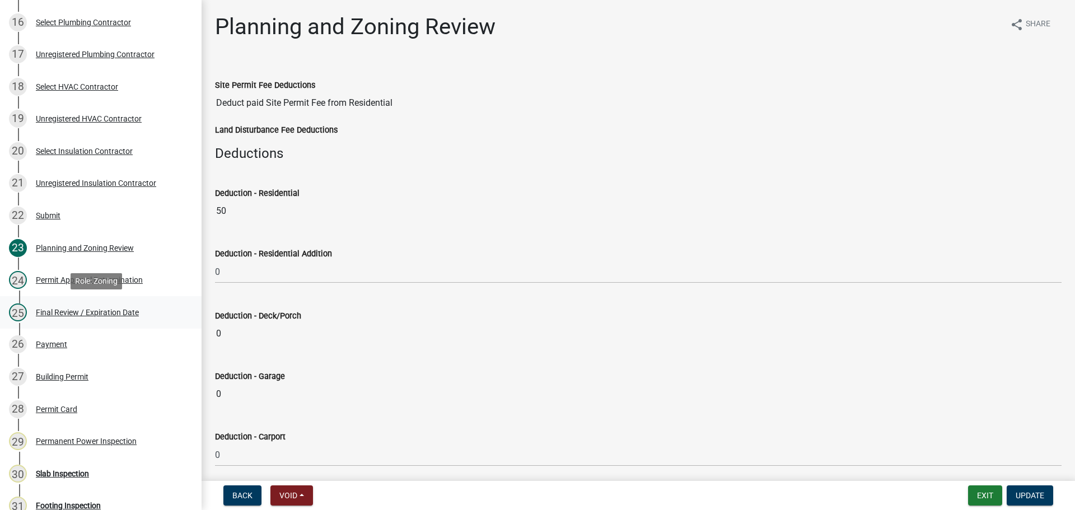
click at [64, 302] on link "25 Final Review / Expiration Date" at bounding box center [101, 312] width 202 height 32
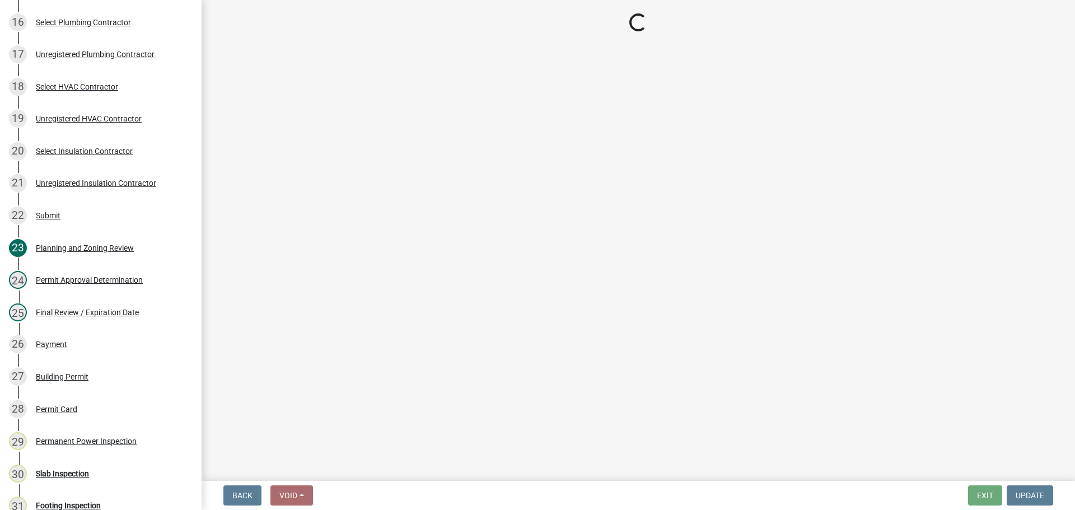
select select "f66b4cef-93c9-440c-84d8-a2c8d35cb7c1"
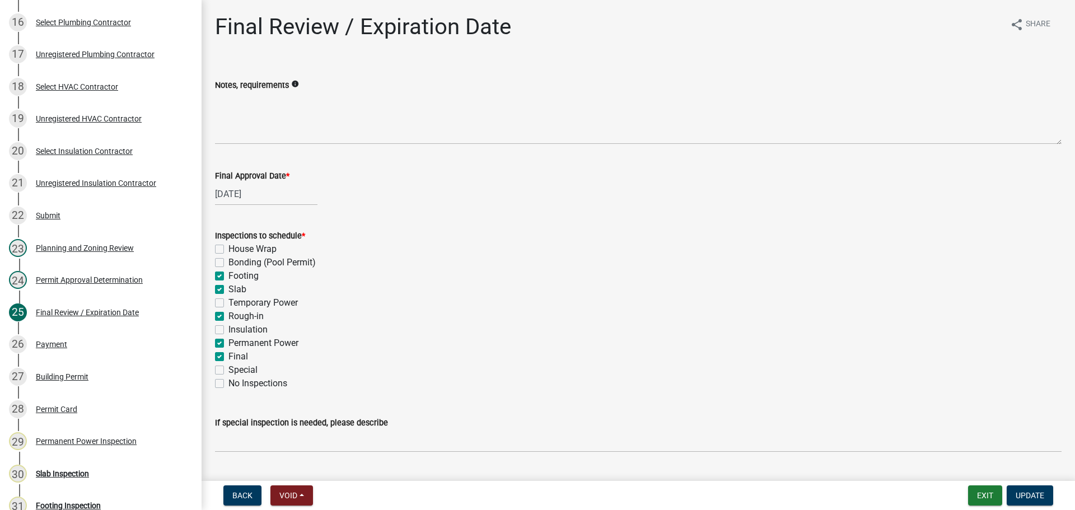
click at [244, 276] on label "Footing" at bounding box center [243, 275] width 30 height 13
click at [236, 276] on input "Footing" at bounding box center [231, 272] width 7 height 7
checkbox input "false"
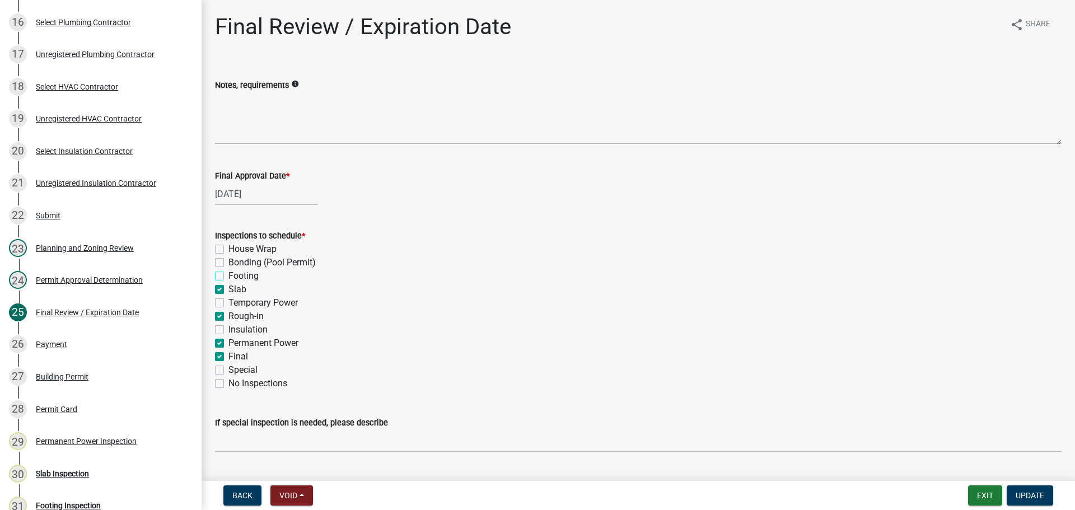
checkbox input "false"
checkbox input "true"
checkbox input "false"
checkbox input "true"
checkbox input "false"
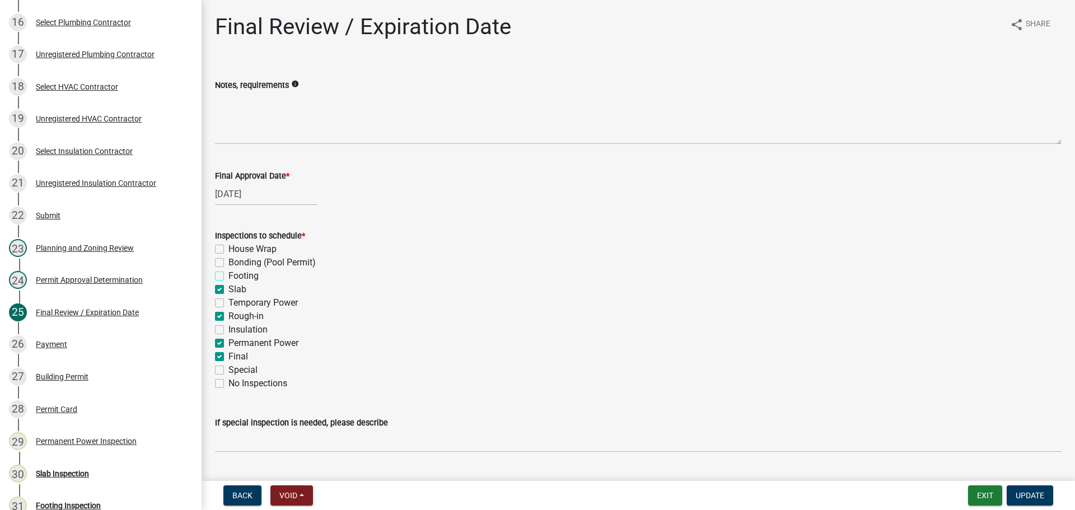
checkbox input "true"
checkbox input "false"
click at [235, 291] on label "Slab" at bounding box center [237, 289] width 18 height 13
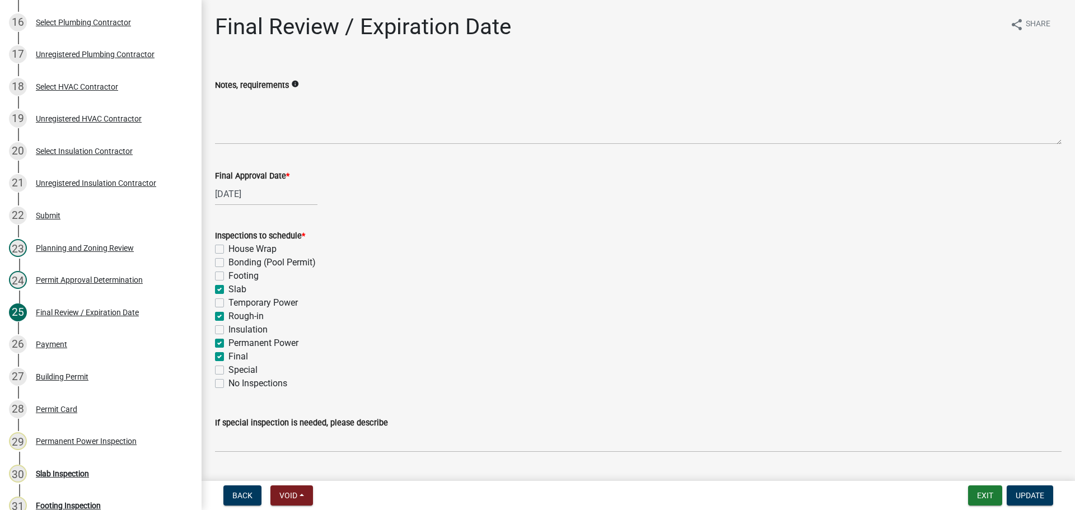
click at [235, 290] on input "Slab" at bounding box center [231, 286] width 7 height 7
checkbox input "false"
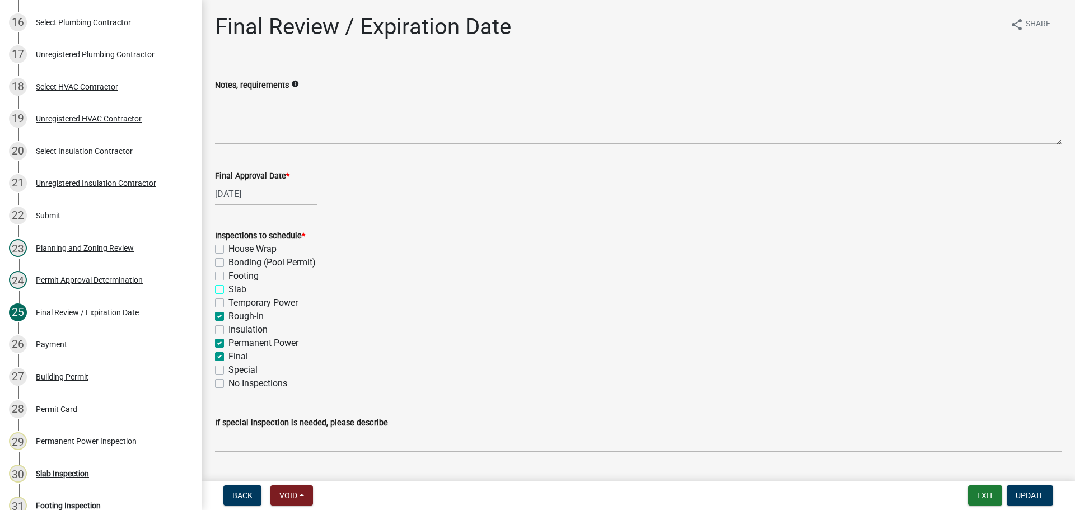
checkbox input "false"
checkbox input "true"
checkbox input "false"
checkbox input "true"
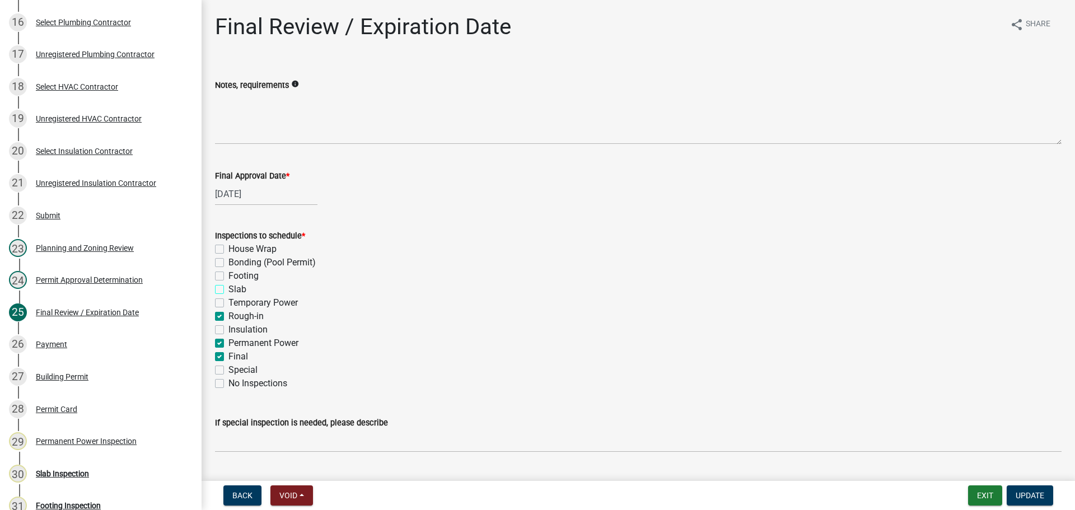
checkbox input "true"
checkbox input "false"
drag, startPoint x: 237, startPoint y: 315, endPoint x: 237, endPoint y: 324, distance: 9.0
click at [237, 315] on label "Rough-in" at bounding box center [245, 316] width 35 height 13
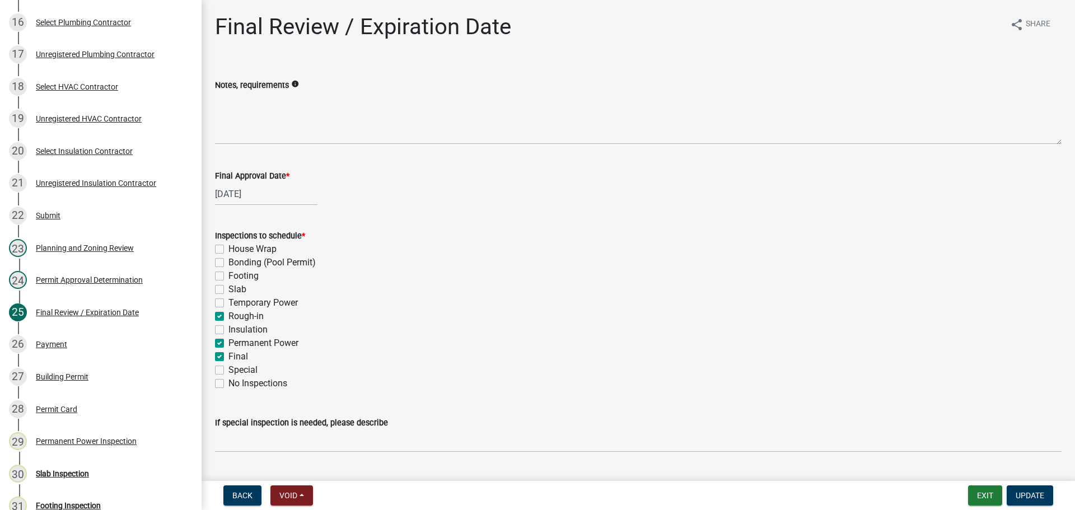
click at [236, 315] on input "Rough-in" at bounding box center [231, 313] width 7 height 7
checkbox input "false"
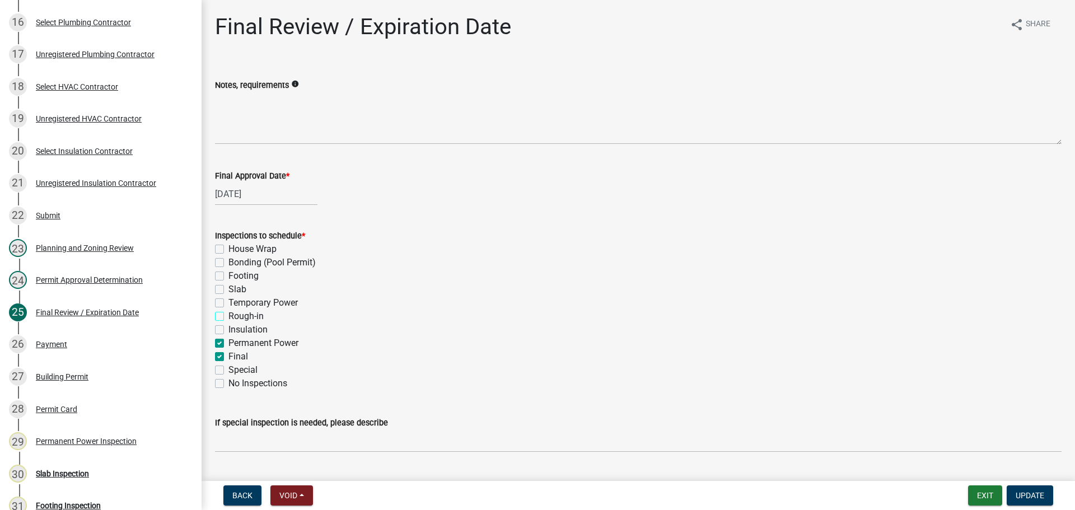
checkbox input "false"
checkbox input "true"
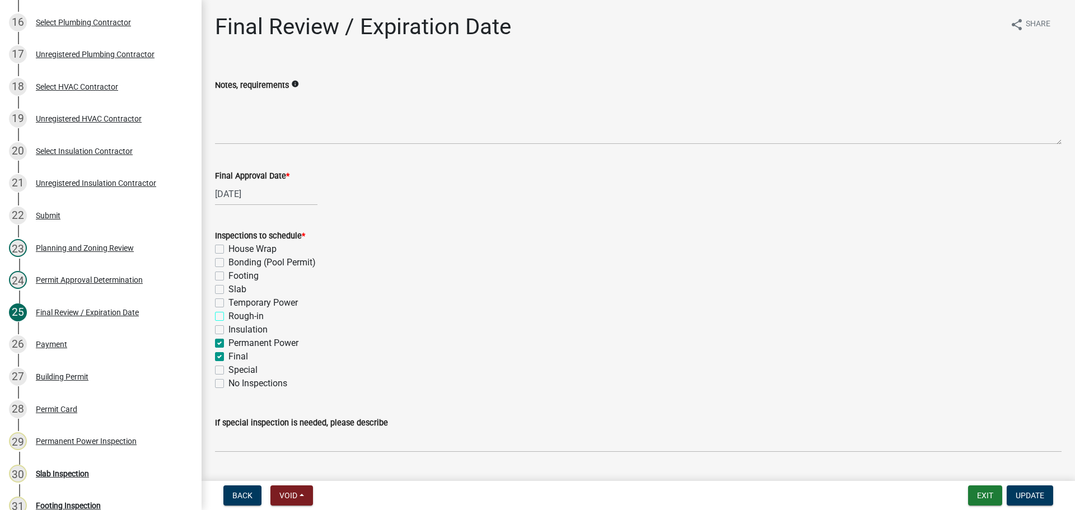
checkbox input "true"
checkbox input "false"
click at [240, 340] on label "Permanent Power" at bounding box center [263, 342] width 70 height 13
click at [236, 340] on input "Permanent Power" at bounding box center [231, 339] width 7 height 7
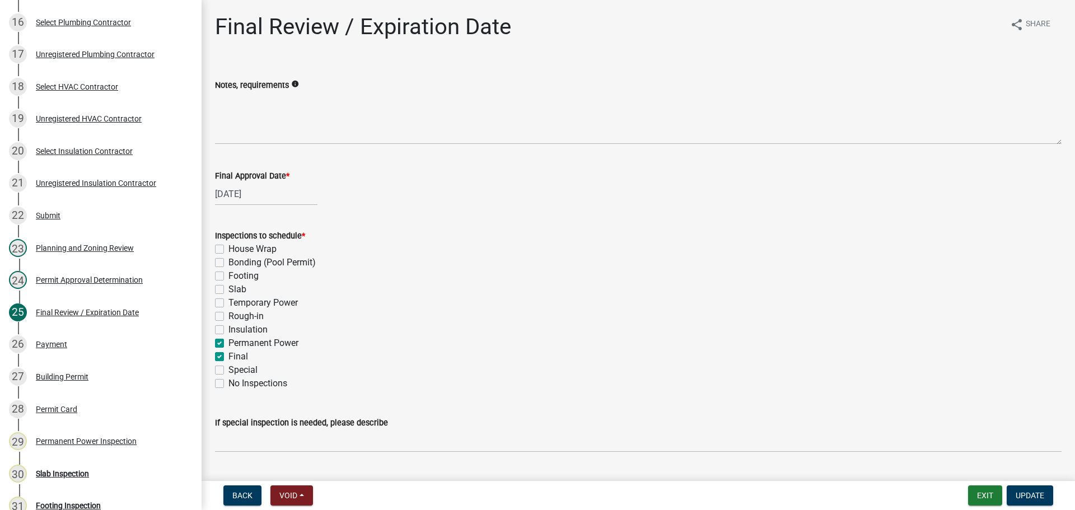
checkbox input "false"
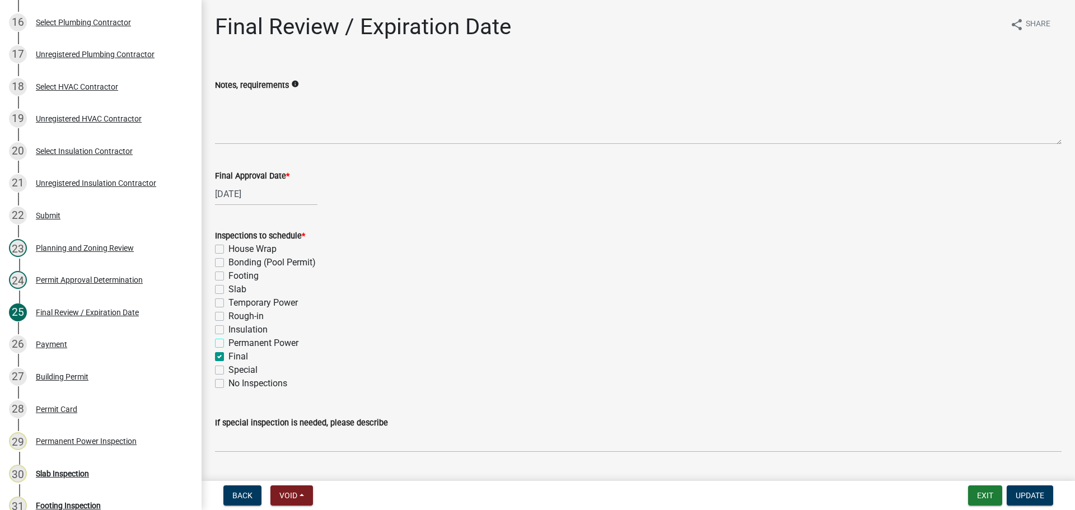
checkbox input "false"
checkbox input "true"
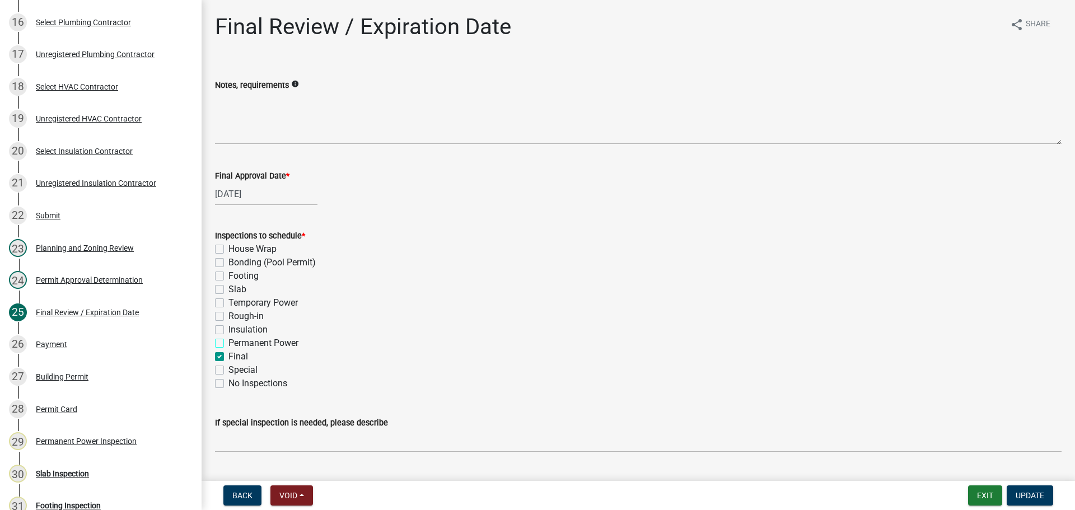
checkbox input "false"
click at [1026, 497] on span "Update" at bounding box center [1030, 495] width 29 height 9
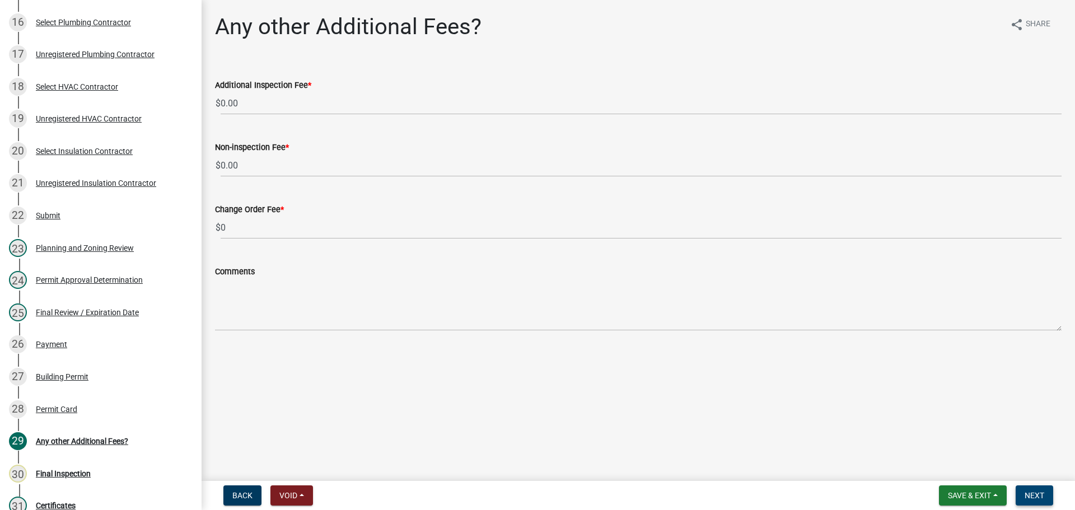
click at [1028, 488] on button "Next" at bounding box center [1035, 495] width 38 height 20
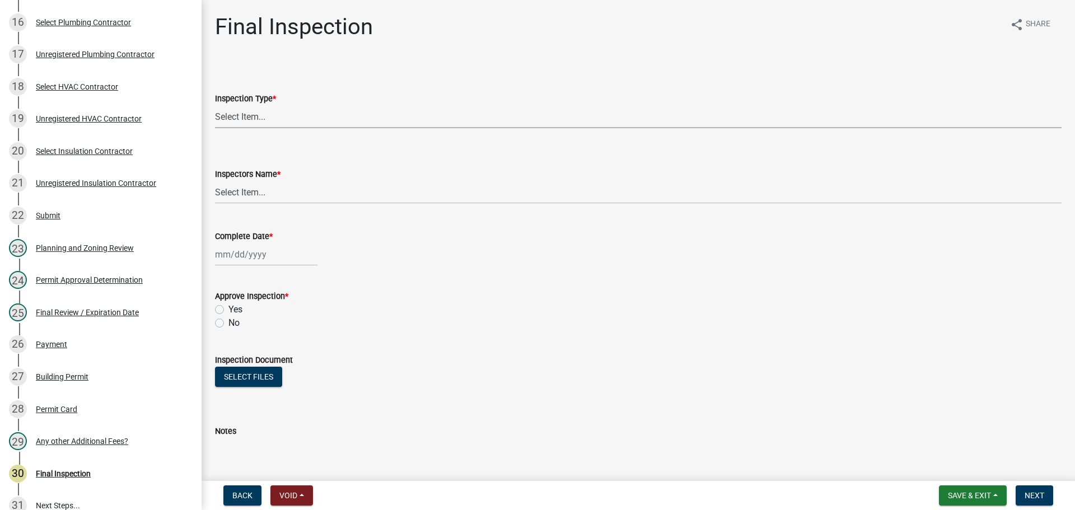
click at [283, 123] on select "Select Item... Final" at bounding box center [638, 116] width 846 height 23
click at [215, 105] on select "Select Item... Final" at bounding box center [638, 116] width 846 height 23
select select "895eead6-d784-4fdc-a4a3-66a9075c153d"
click at [273, 191] on select "Select Item... [PERSON_NAME] ([PERSON_NAME]) [PERSON_NAME] ([PERSON_NAME]) Engi…" at bounding box center [638, 192] width 846 height 23
select select "7c10ce63-ccfd-4257-ac60-a1c0b24e7b7a"
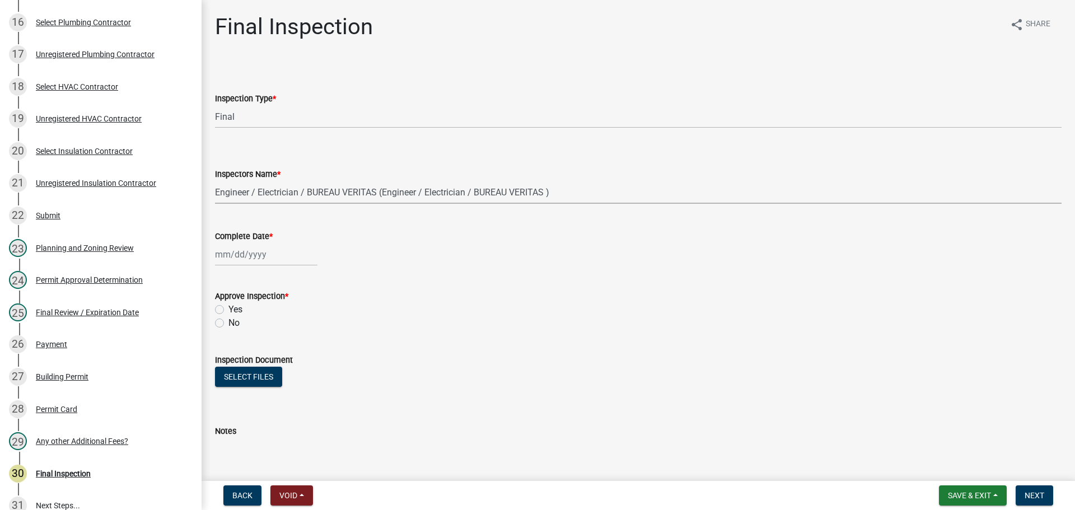
click at [215, 181] on select "Select Item... [PERSON_NAME] ([PERSON_NAME]) [PERSON_NAME] ([PERSON_NAME]) Engi…" at bounding box center [638, 192] width 846 height 23
click at [238, 241] on div "Complete Date *" at bounding box center [638, 236] width 846 height 13
click at [240, 255] on div at bounding box center [266, 254] width 102 height 23
select select "9"
select select "2025"
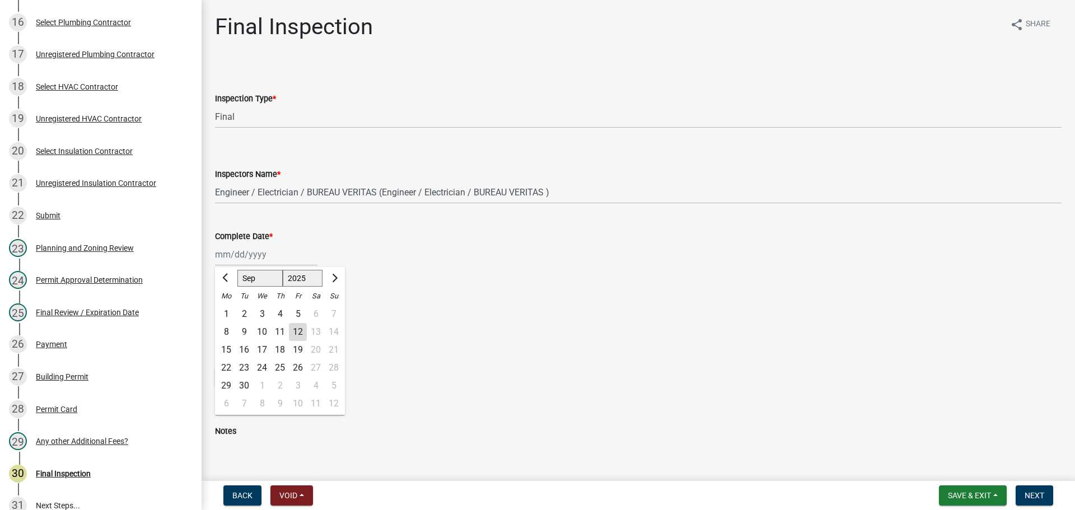
click at [280, 317] on div "4" at bounding box center [280, 314] width 18 height 18
type input "[DATE]"
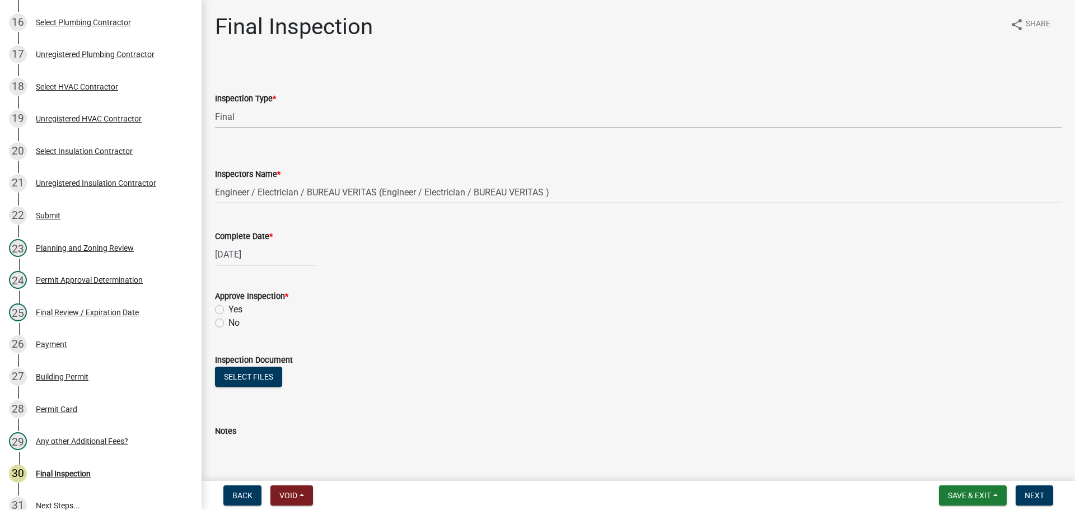
drag, startPoint x: 219, startPoint y: 302, endPoint x: 227, endPoint y: 307, distance: 9.8
click at [220, 304] on div "Approve Inspection * Yes No" at bounding box center [638, 309] width 846 height 40
click at [228, 307] on div "Yes" at bounding box center [638, 309] width 846 height 13
click at [244, 309] on div "Yes" at bounding box center [638, 309] width 846 height 13
click at [241, 310] on label "Yes" at bounding box center [235, 309] width 14 height 13
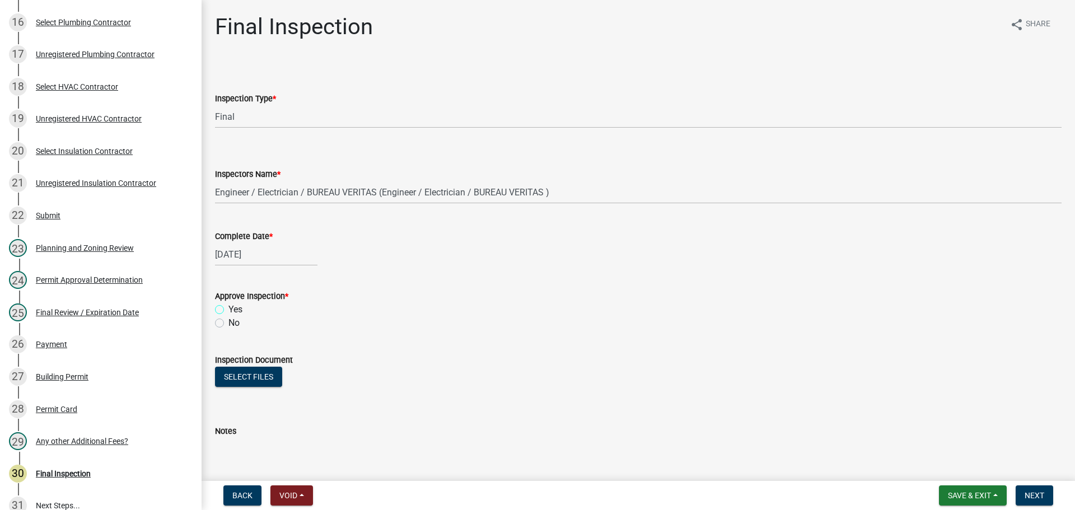
click at [236, 310] on input "Yes" at bounding box center [231, 306] width 7 height 7
radio input "true"
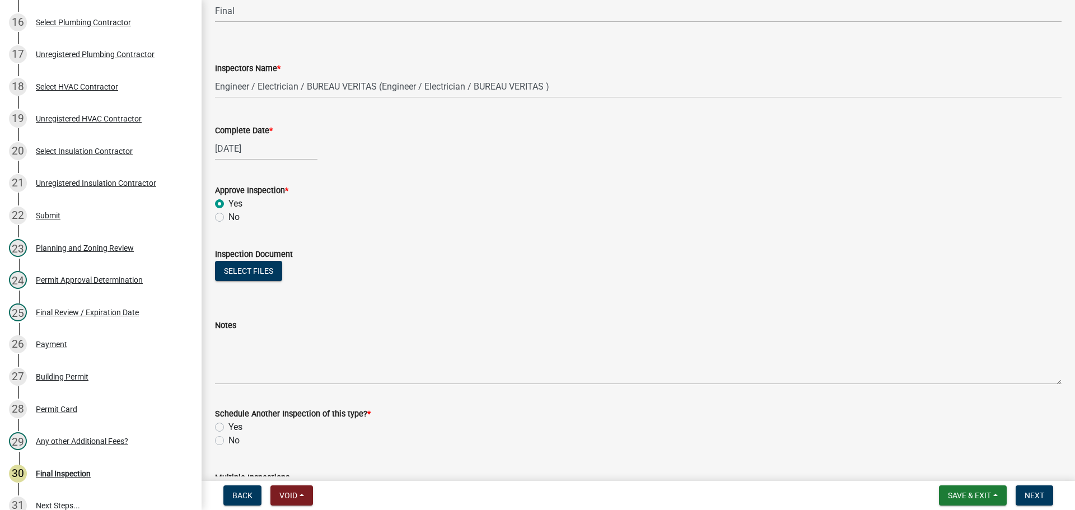
scroll to position [181, 0]
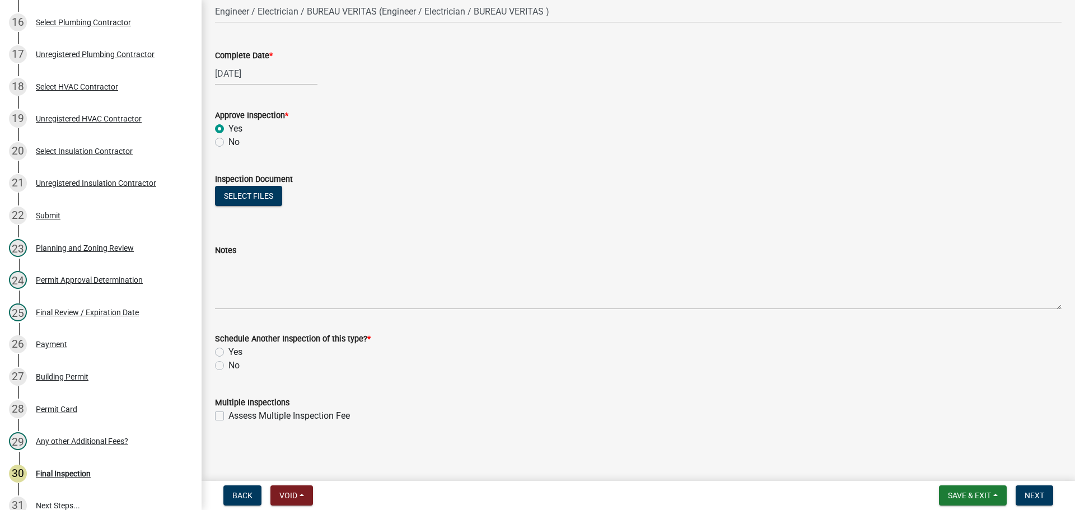
click at [233, 360] on label "No" at bounding box center [233, 365] width 11 height 13
click at [233, 360] on input "No" at bounding box center [231, 362] width 7 height 7
radio input "true"
click at [1036, 497] on span "Next" at bounding box center [1034, 495] width 20 height 9
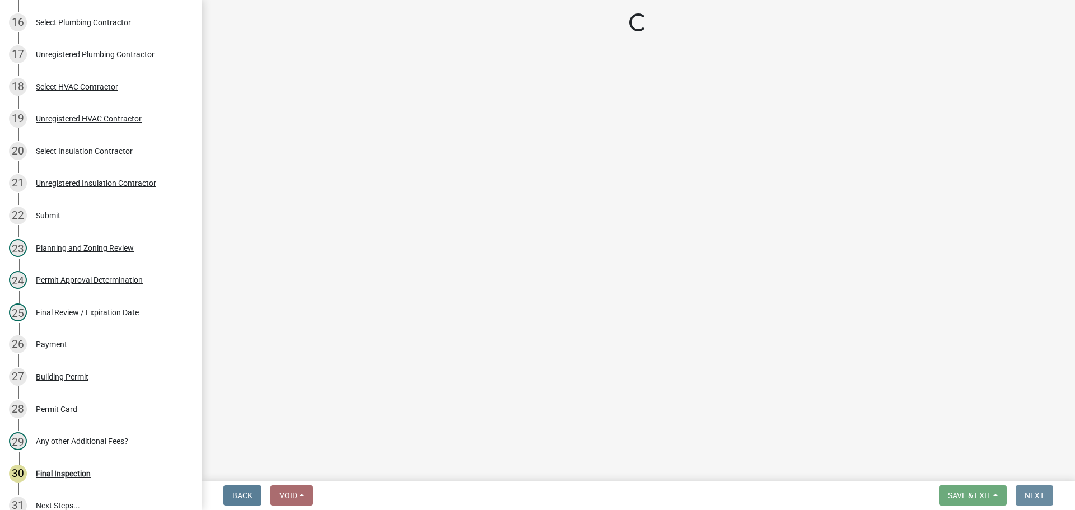
scroll to position [0, 0]
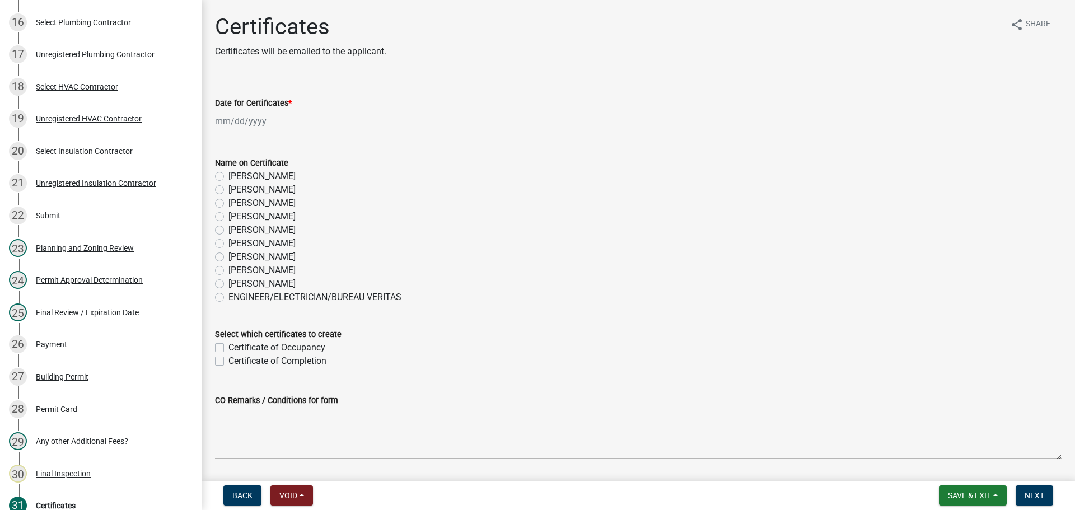
click at [269, 267] on label "[PERSON_NAME]" at bounding box center [261, 270] width 67 height 13
click at [236, 267] on input "[PERSON_NAME]" at bounding box center [231, 267] width 7 height 7
radio input "true"
click at [252, 126] on div at bounding box center [266, 121] width 102 height 23
select select "9"
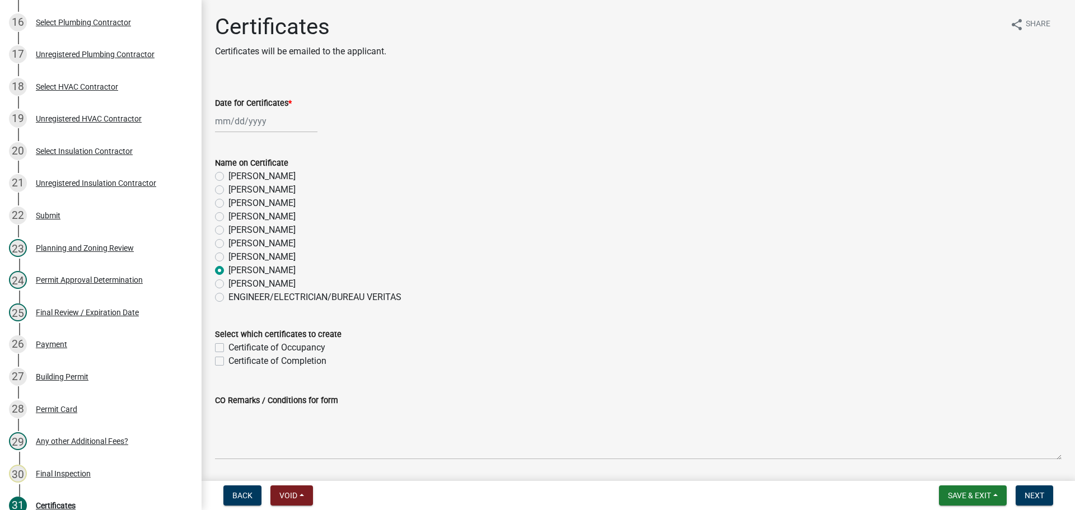
select select "2025"
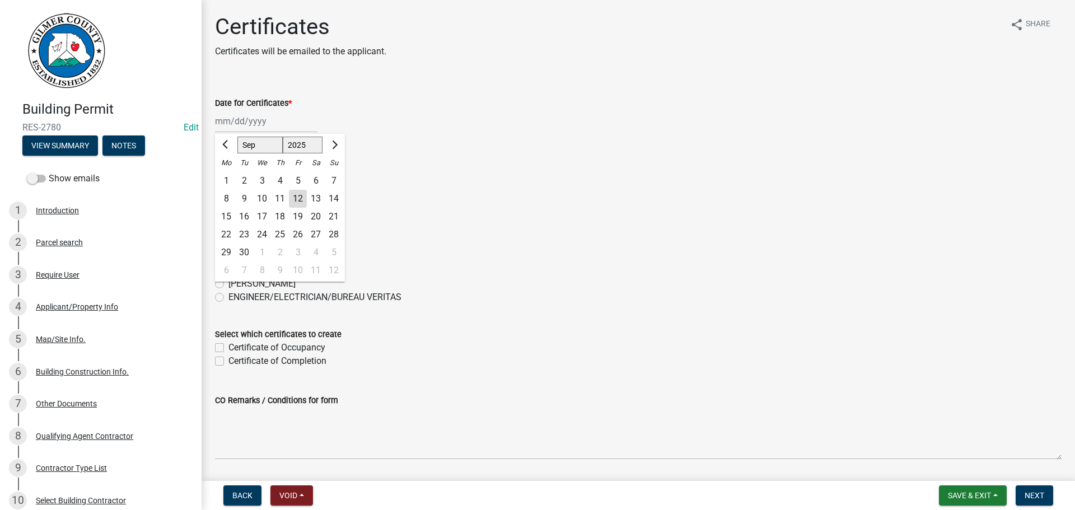
click at [282, 179] on div "4" at bounding box center [280, 181] width 18 height 18
type input "[DATE]"
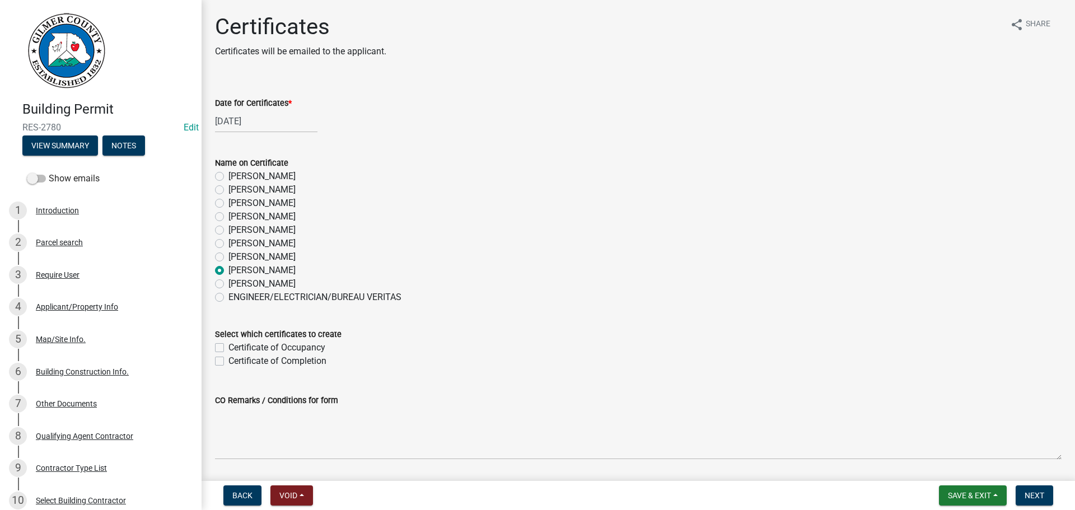
click at [280, 349] on label "Certificate of Occupancy" at bounding box center [276, 347] width 97 height 13
click at [236, 348] on input "Certificate of Occupancy" at bounding box center [231, 344] width 7 height 7
checkbox input "true"
checkbox input "false"
click at [1031, 497] on span "Next" at bounding box center [1034, 495] width 20 height 9
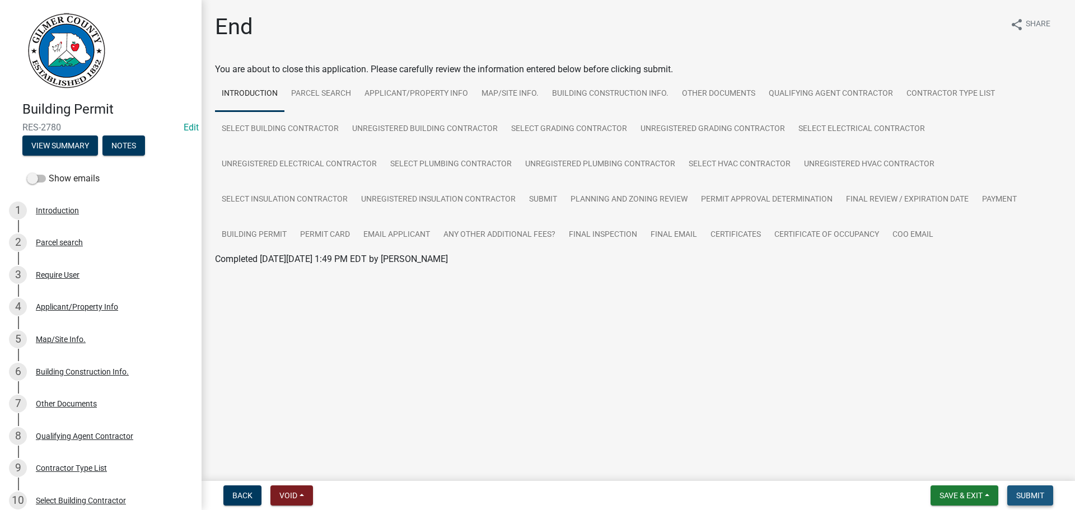
click at [1044, 498] on span "Submit" at bounding box center [1030, 495] width 28 height 9
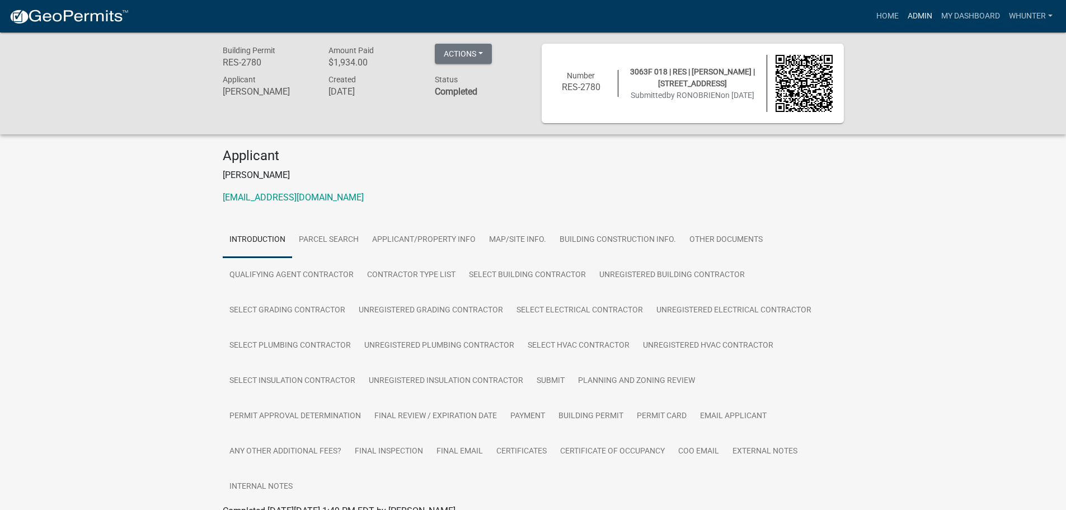
click at [924, 9] on link "Admin" at bounding box center [921, 16] width 34 height 21
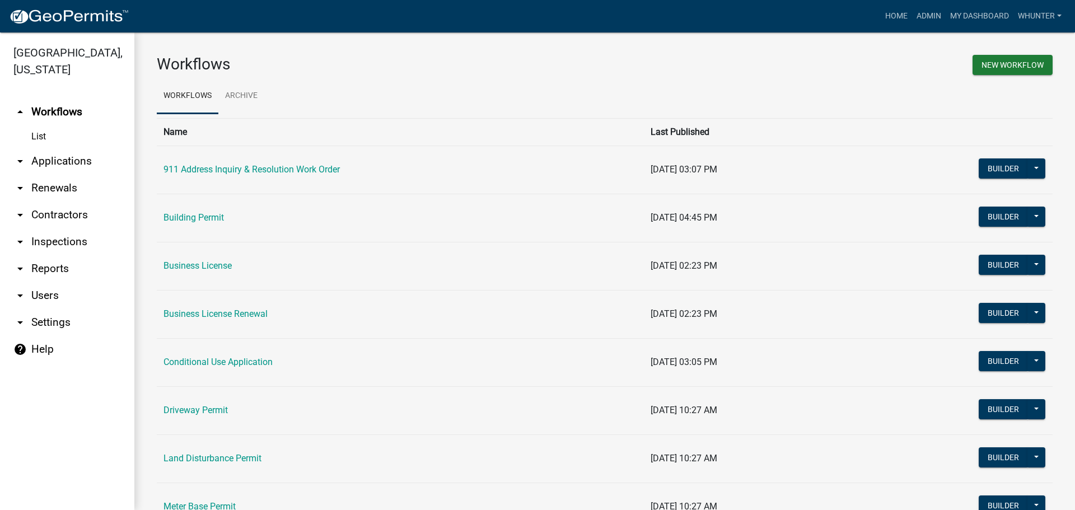
click at [70, 171] on link "arrow_drop_down Applications" at bounding box center [67, 161] width 134 height 27
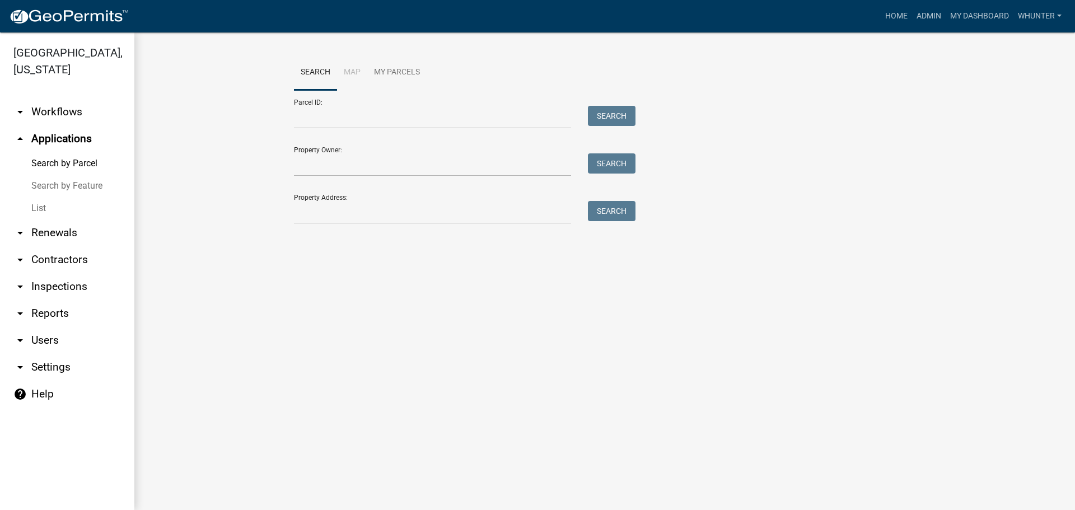
drag, startPoint x: 65, startPoint y: 207, endPoint x: 64, endPoint y: 213, distance: 6.3
click at [64, 208] on link "List" at bounding box center [67, 208] width 134 height 22
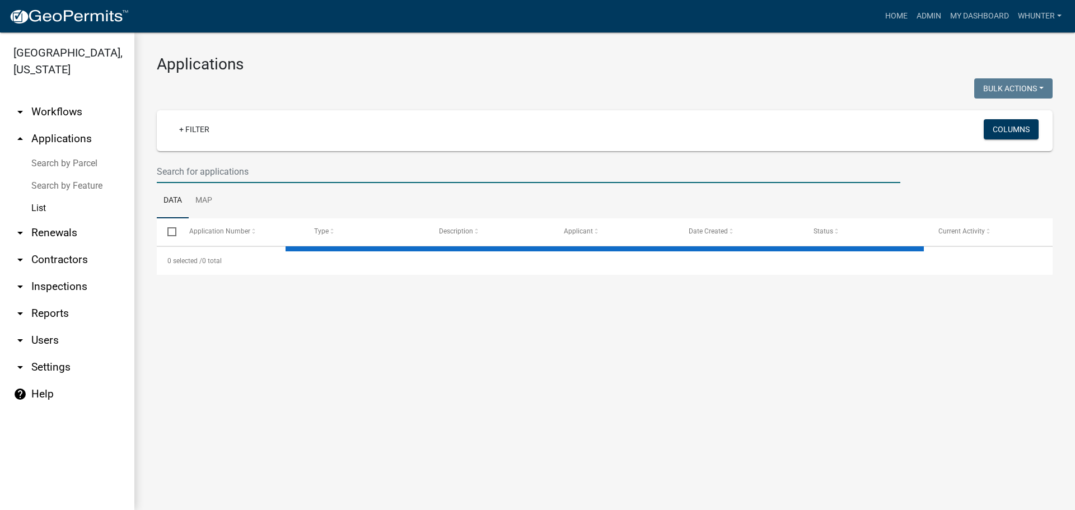
drag, startPoint x: 191, startPoint y: 174, endPoint x: 219, endPoint y: 161, distance: 30.8
click at [193, 172] on input "text" at bounding box center [528, 171] width 743 height 23
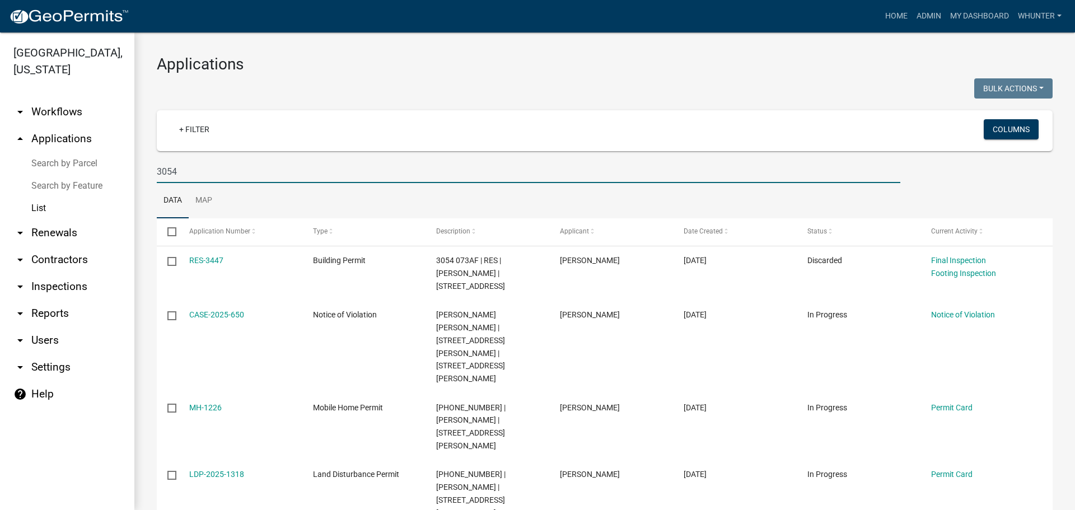
click at [157, 172] on input "3054" at bounding box center [528, 171] width 743 height 23
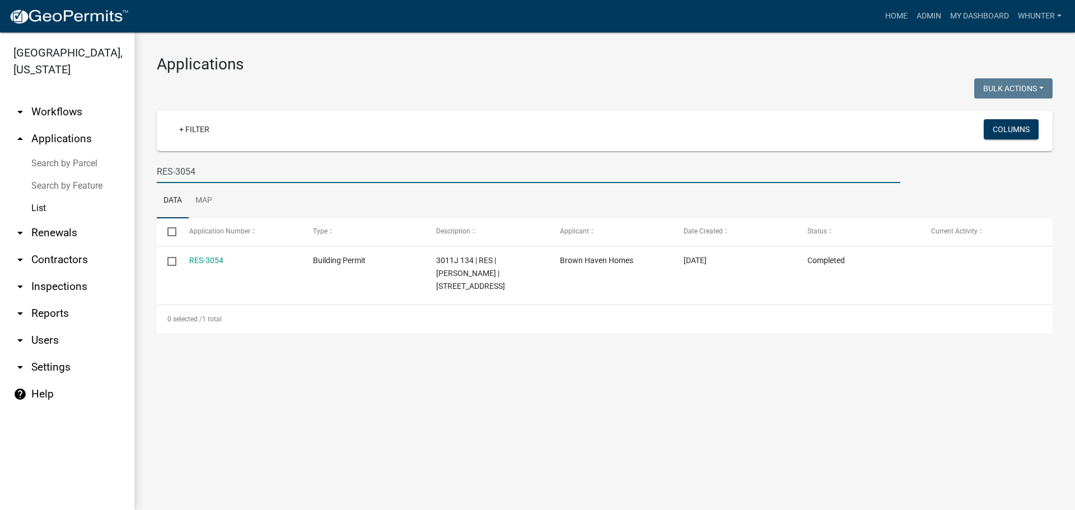
type input "RES-3054"
